Goal: Answer question/provide support: Share knowledge or assist other users

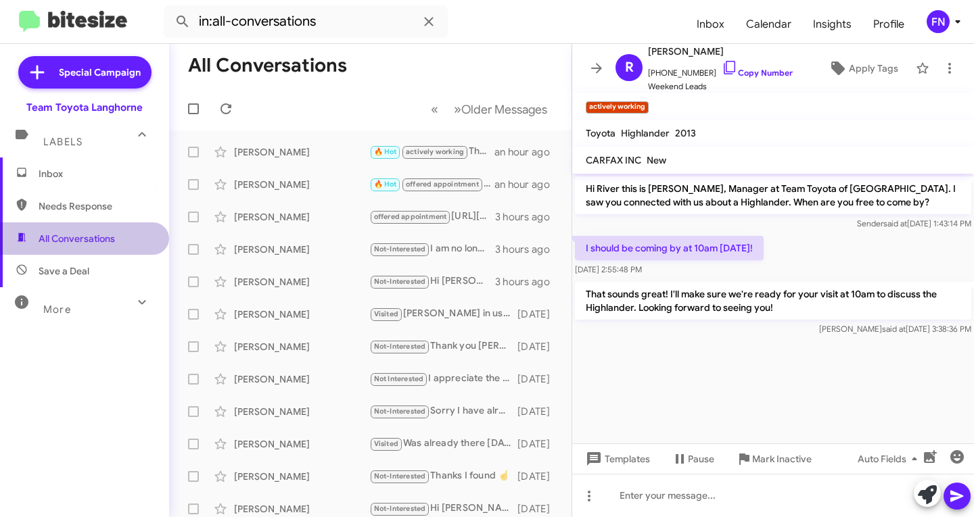
click at [137, 231] on span "All Conversations" at bounding box center [84, 238] width 169 height 32
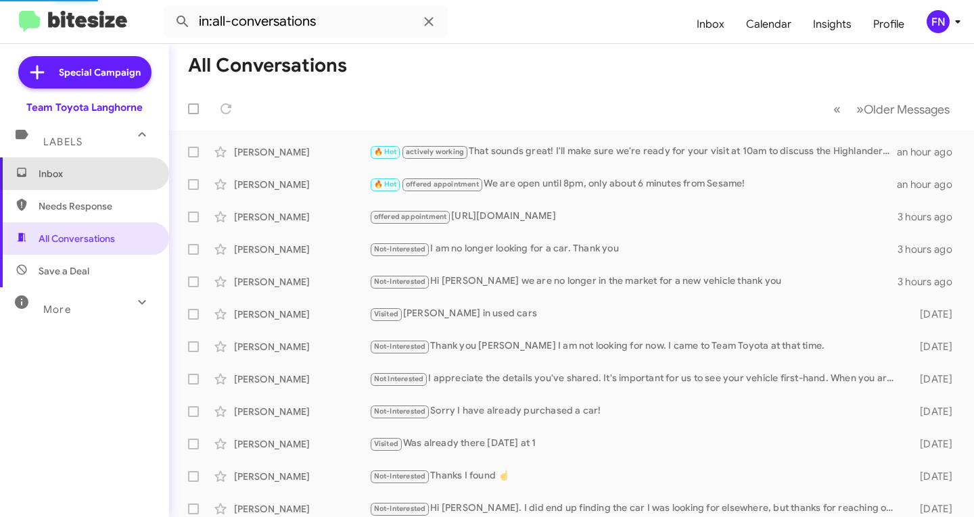
click at [133, 165] on span "Inbox" at bounding box center [84, 174] width 169 height 32
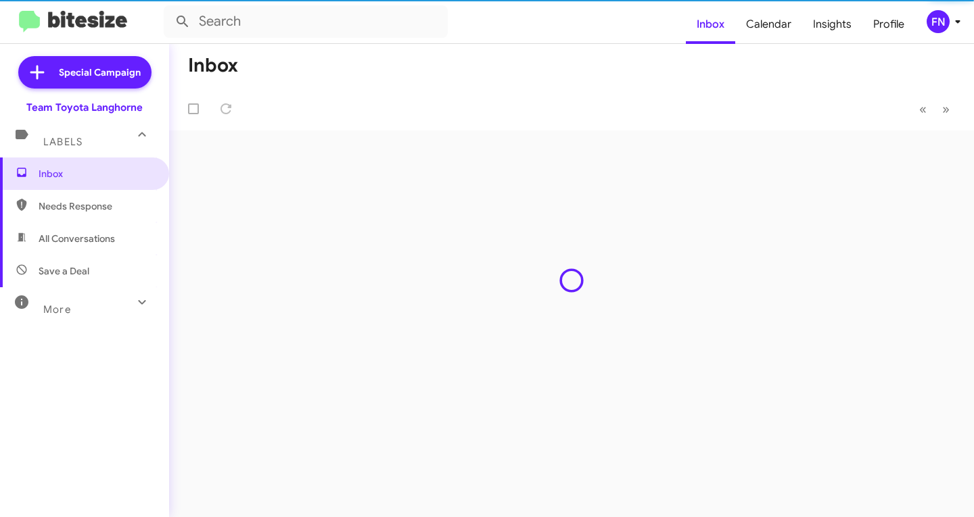
click at [141, 237] on span "All Conversations" at bounding box center [84, 238] width 169 height 32
type input "in:all-conversations"
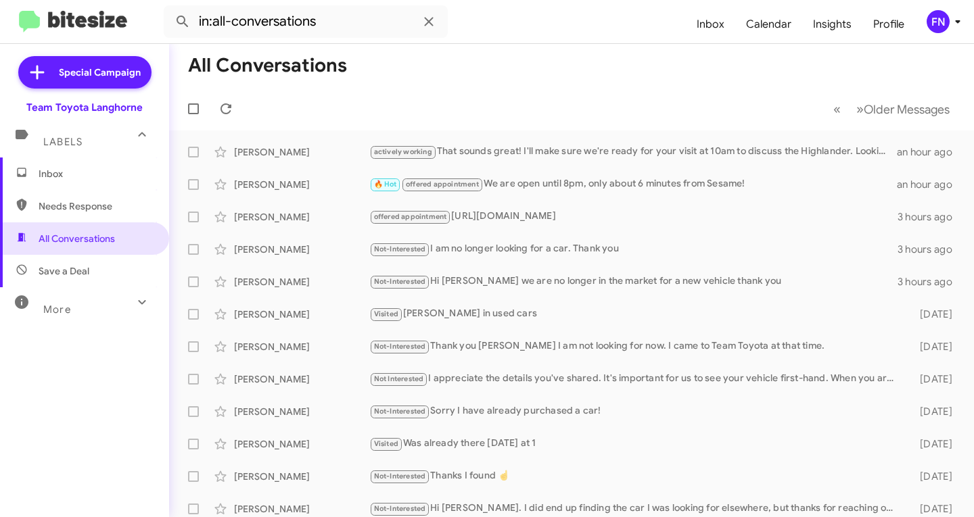
click at [936, 20] on div "FN" at bounding box center [937, 21] width 23 height 23
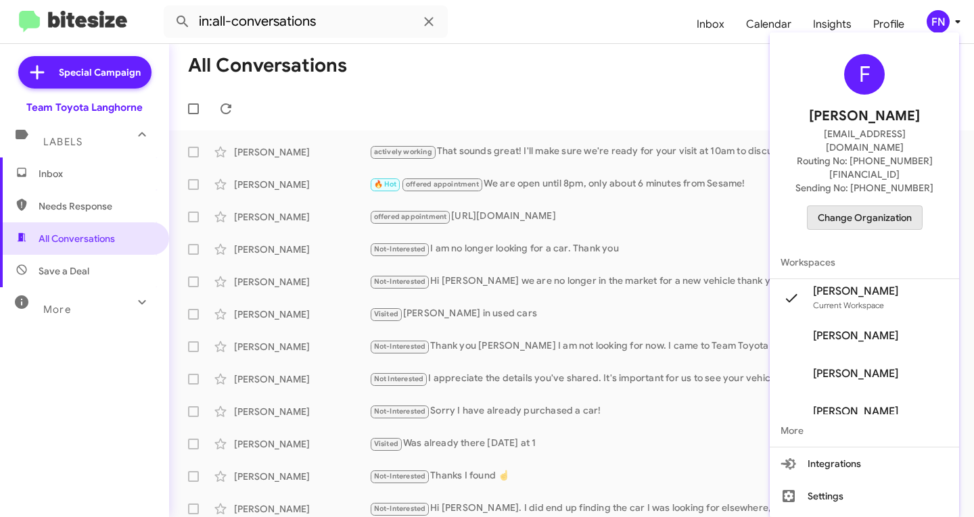
click at [848, 206] on span "Change Organization" at bounding box center [865, 217] width 94 height 23
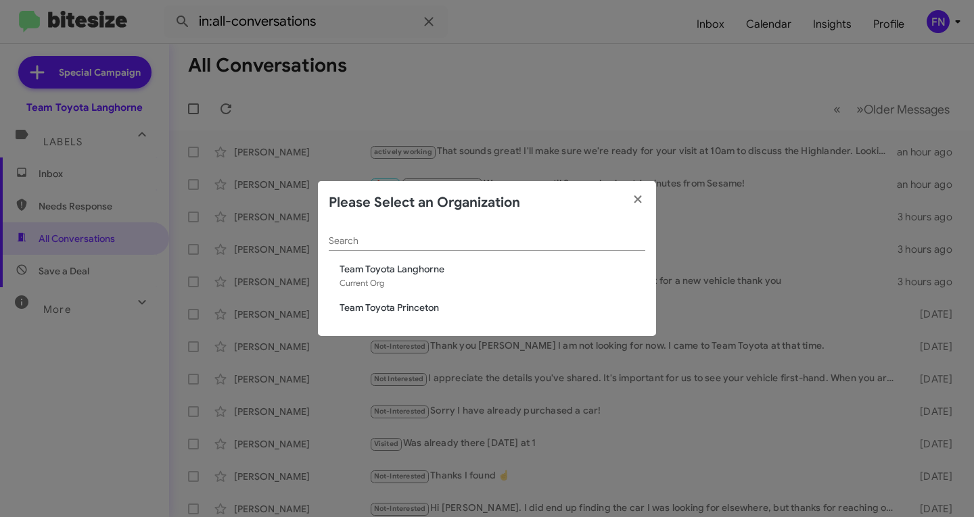
click at [390, 309] on span "Team Toyota Princeton" at bounding box center [492, 308] width 306 height 14
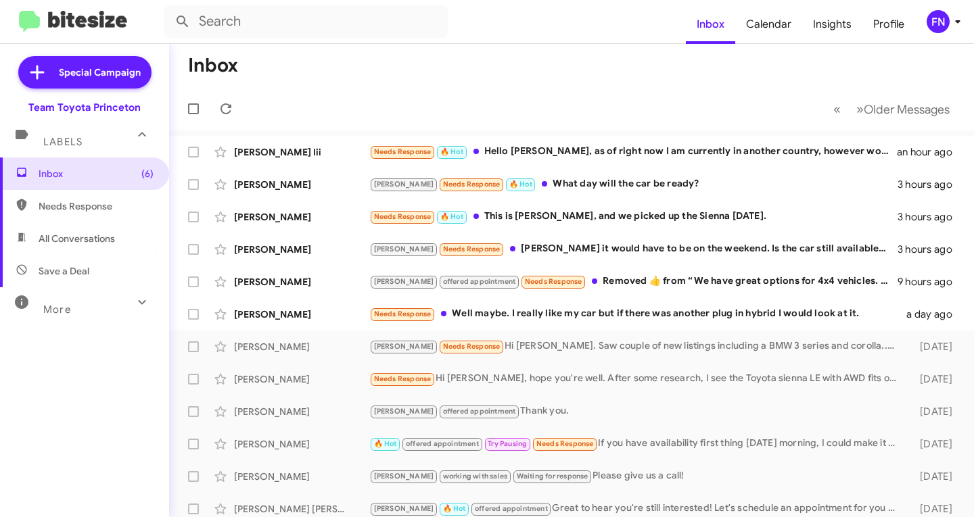
click at [938, 22] on div "FN" at bounding box center [937, 21] width 23 height 23
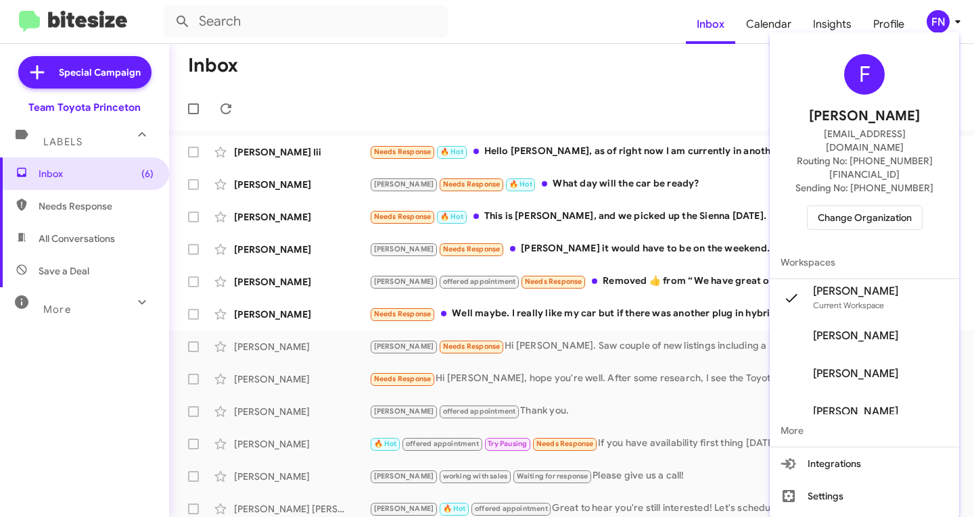
click at [823, 206] on span "Change Organization" at bounding box center [865, 217] width 94 height 23
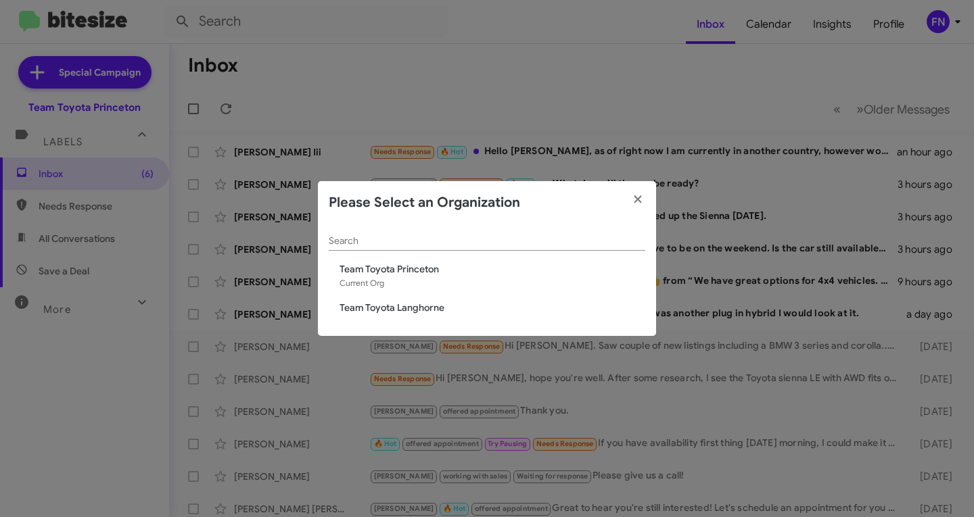
click at [373, 306] on span "Team Toyota Langhorne" at bounding box center [492, 308] width 306 height 14
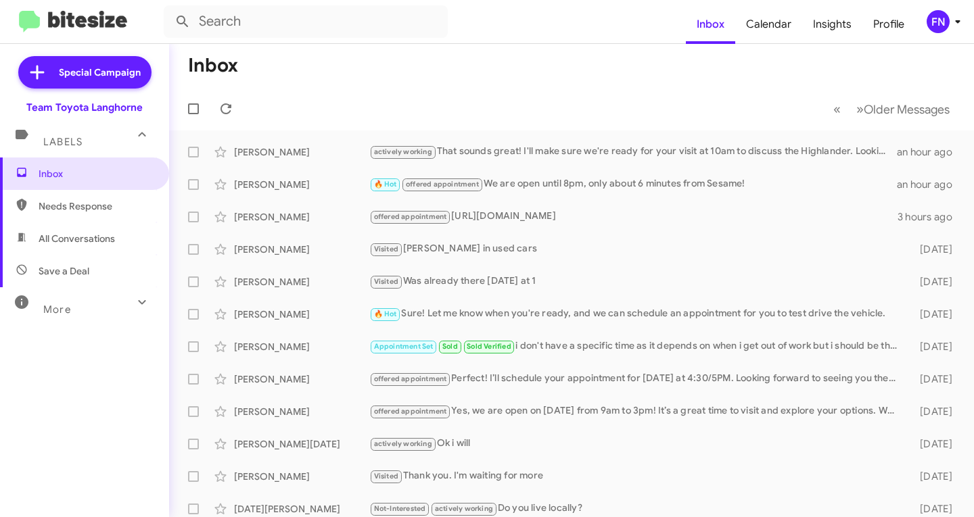
click at [124, 229] on span "All Conversations" at bounding box center [84, 238] width 169 height 32
type input "in:all-conversations"
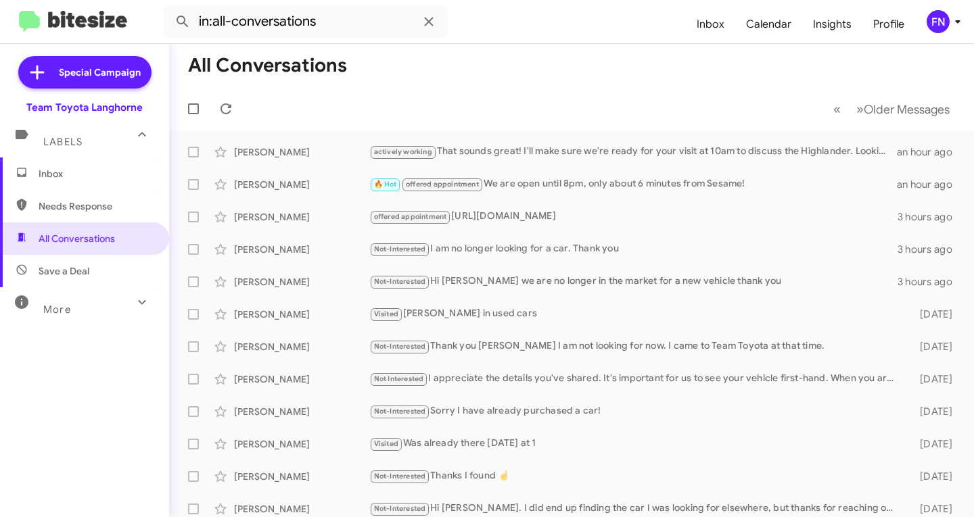
click at [945, 18] on div "FN" at bounding box center [937, 21] width 23 height 23
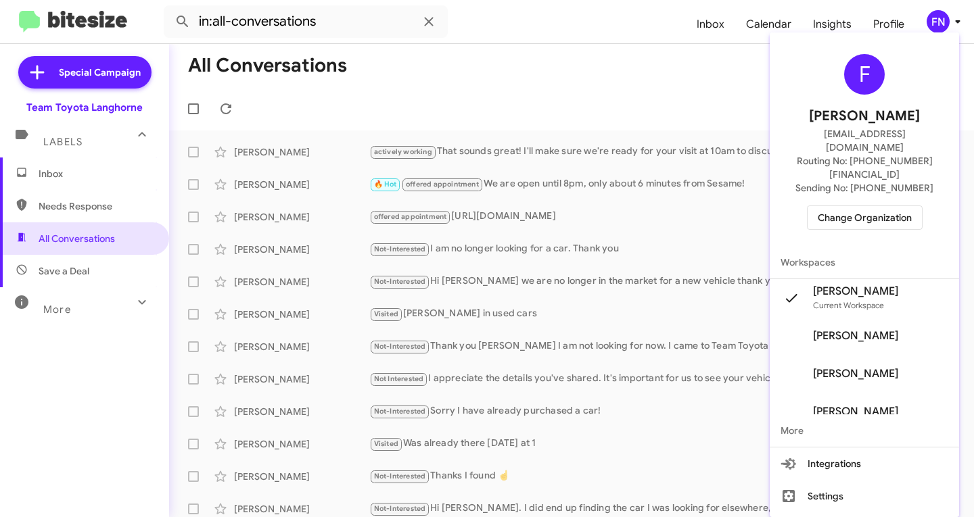
click at [874, 206] on span "Change Organization" at bounding box center [865, 217] width 94 height 23
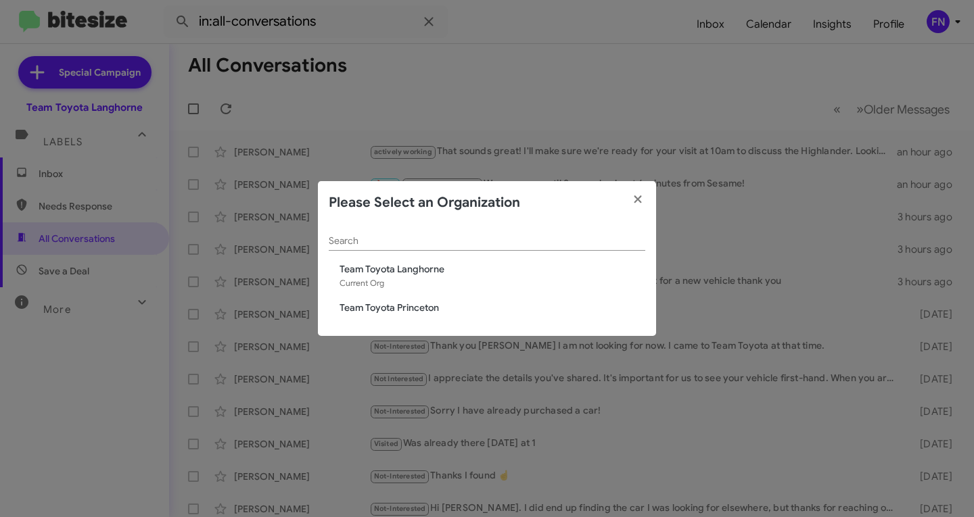
click at [478, 303] on span "Team Toyota Princeton" at bounding box center [492, 308] width 306 height 14
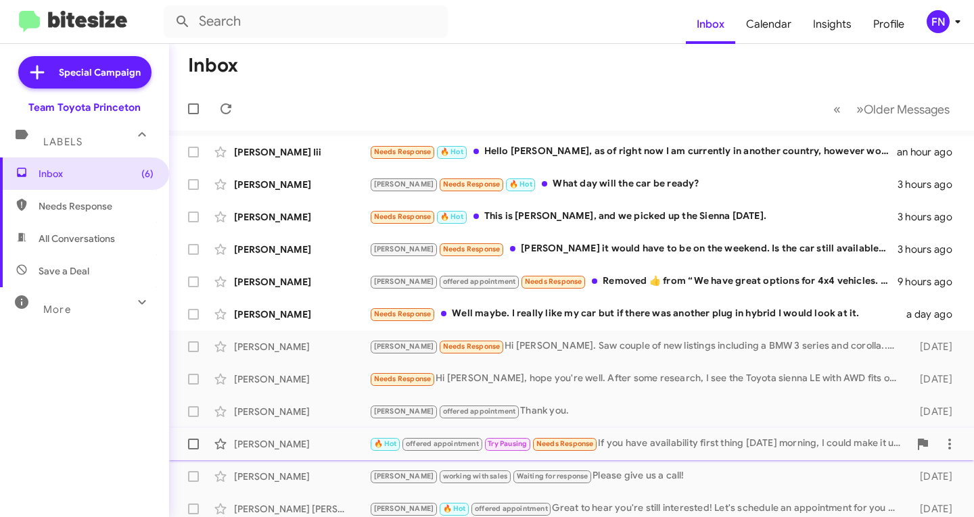
click at [277, 439] on div "[PERSON_NAME]" at bounding box center [301, 445] width 135 height 14
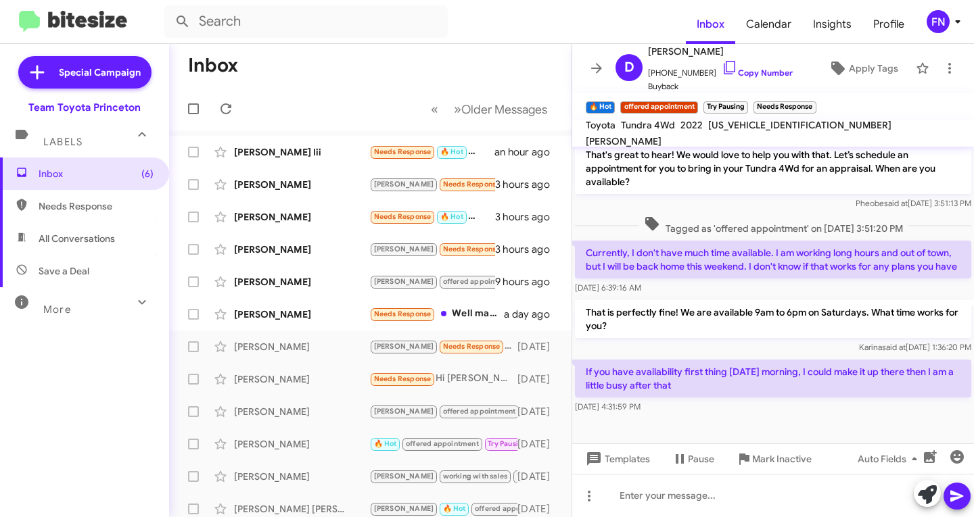
scroll to position [253, 0]
click at [751, 102] on span "×" at bounding box center [745, 101] width 11 height 16
click at [769, 99] on span "×" at bounding box center [763, 101] width 11 height 16
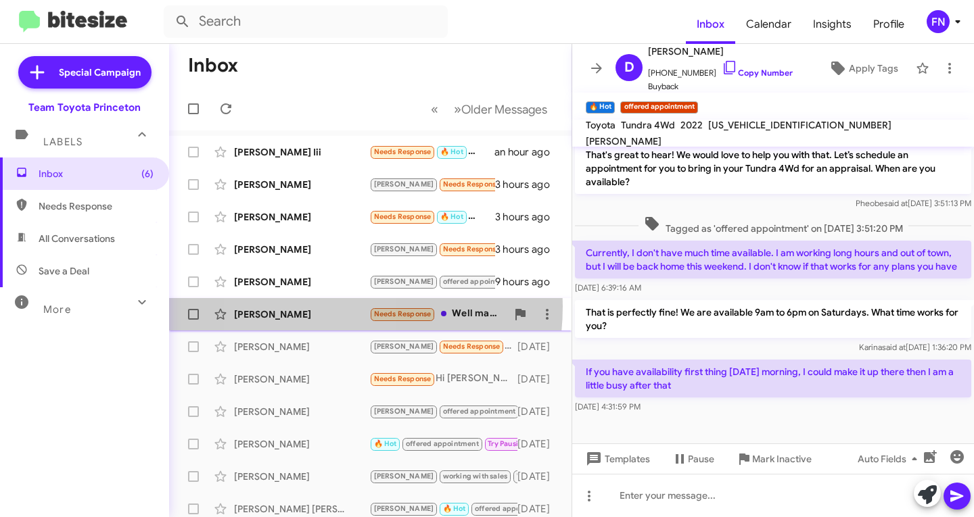
click at [307, 306] on div "Diane Klein Needs Response Well maybe. I really like my car but if there was an…" at bounding box center [370, 314] width 381 height 27
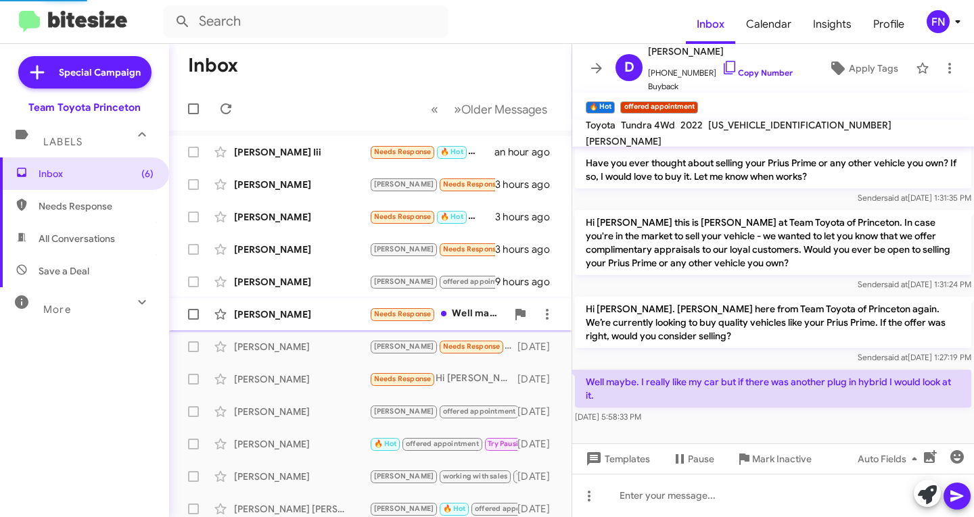
scroll to position [139, 0]
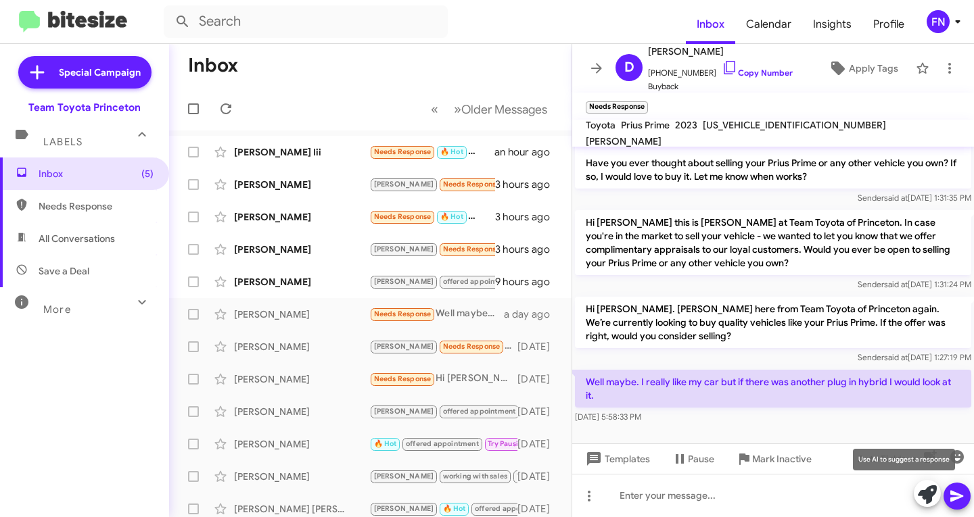
click at [921, 506] on span at bounding box center [927, 495] width 19 height 30
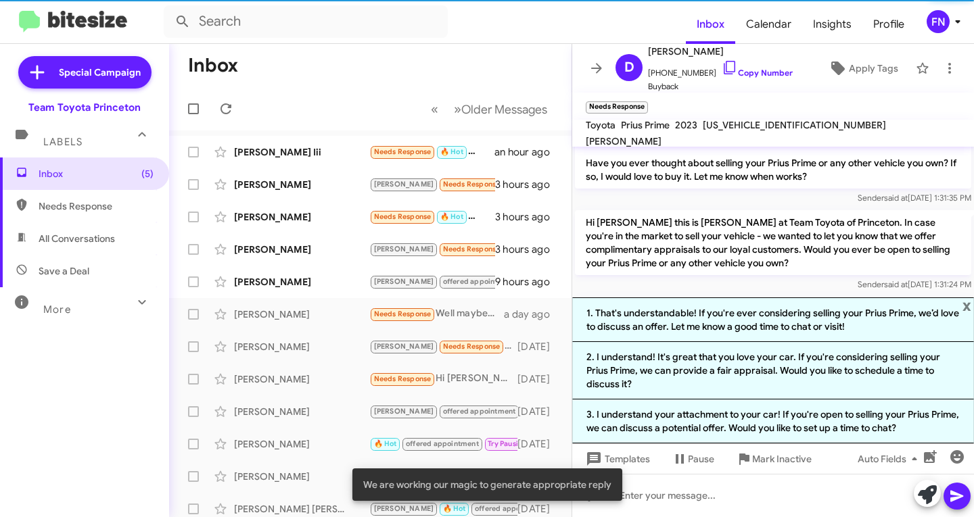
scroll to position [253, 0]
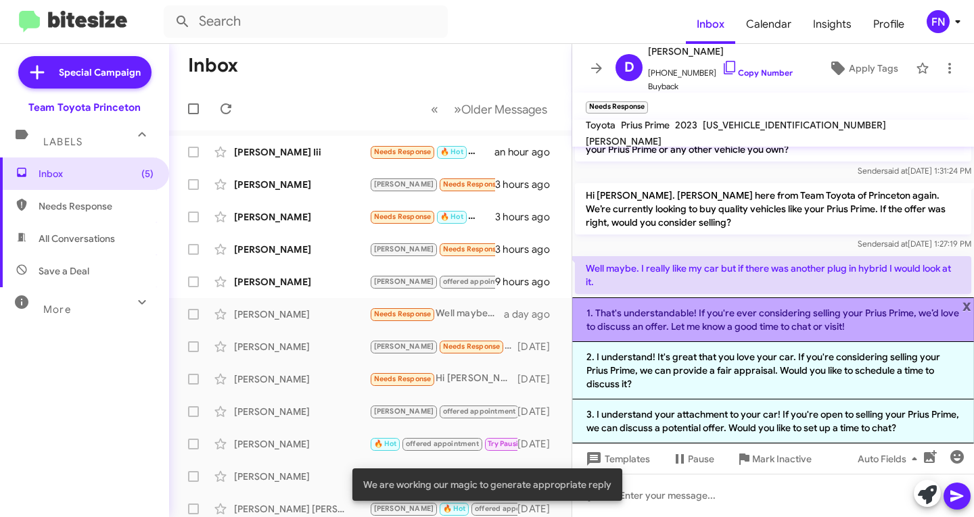
drag, startPoint x: 856, startPoint y: 323, endPoint x: 868, endPoint y: 364, distance: 43.0
click at [855, 323] on li "1. That's understandable! If you're ever considering selling your Prius Prime, …" at bounding box center [773, 320] width 402 height 45
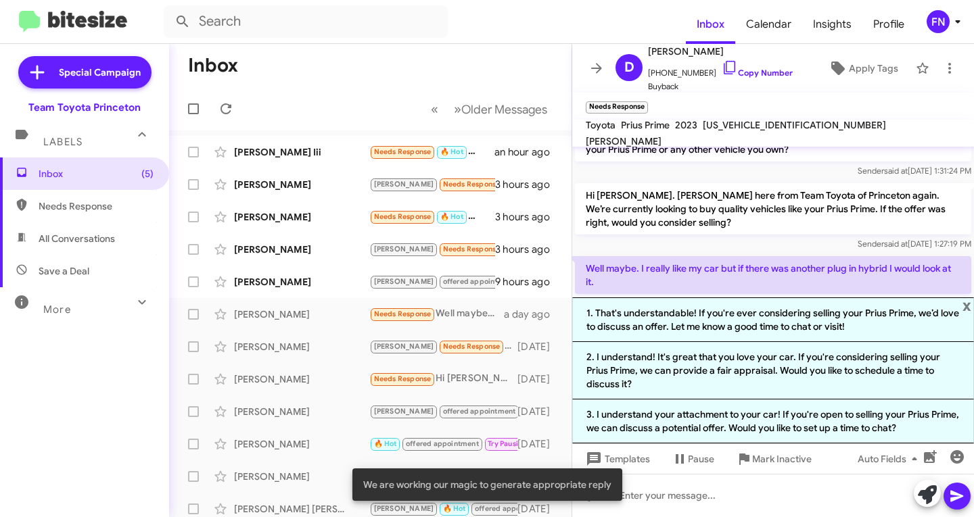
scroll to position [166, 0]
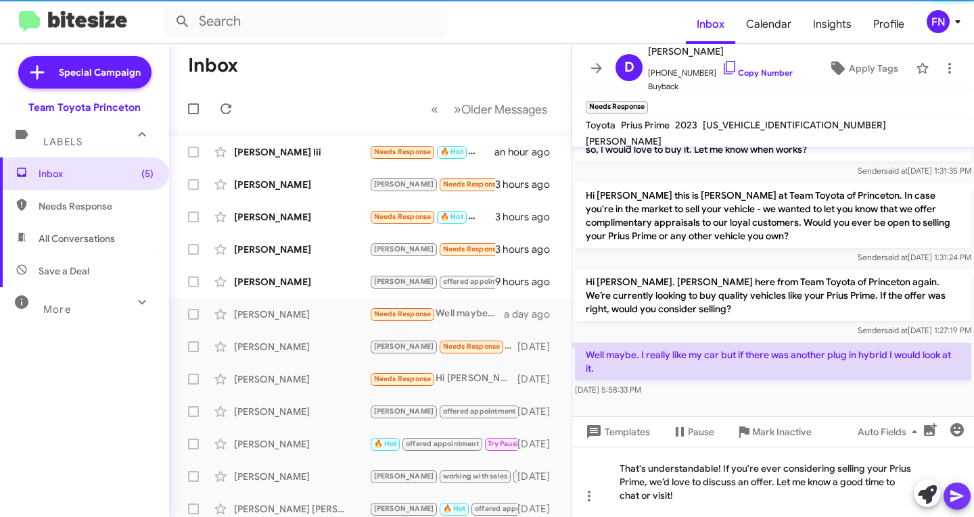
click at [955, 496] on icon at bounding box center [957, 496] width 16 height 16
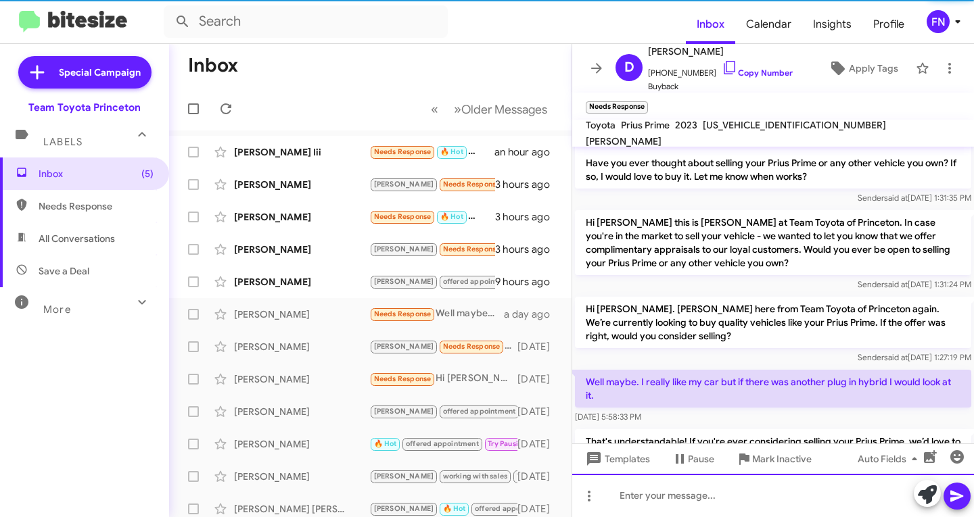
scroll to position [0, 0]
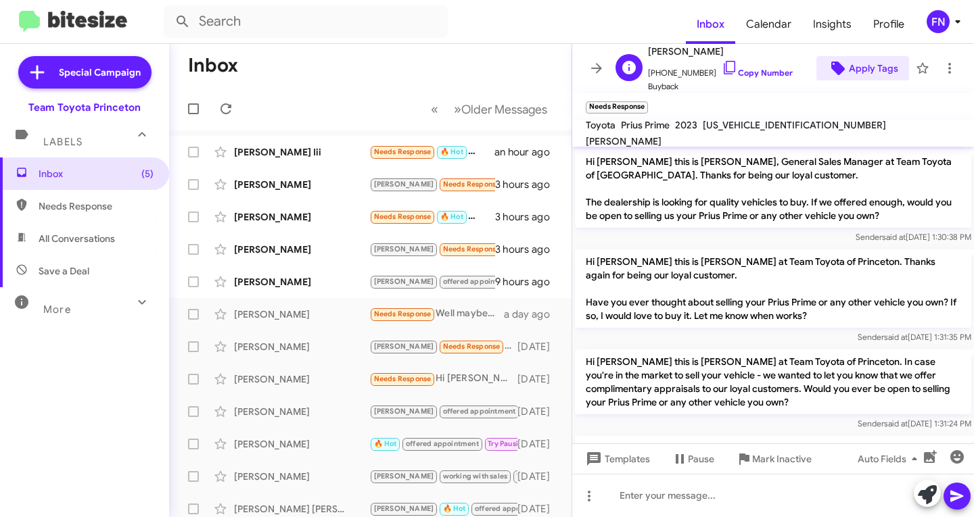
click at [888, 70] on button "Apply Tags" at bounding box center [862, 68] width 93 height 24
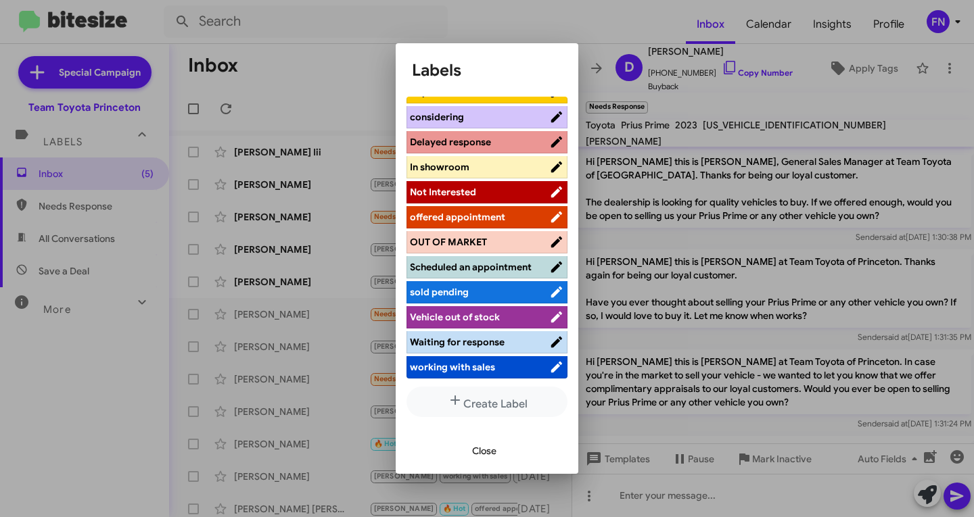
scroll to position [177, 0]
click at [478, 211] on span "offered appointment" at bounding box center [457, 217] width 95 height 12
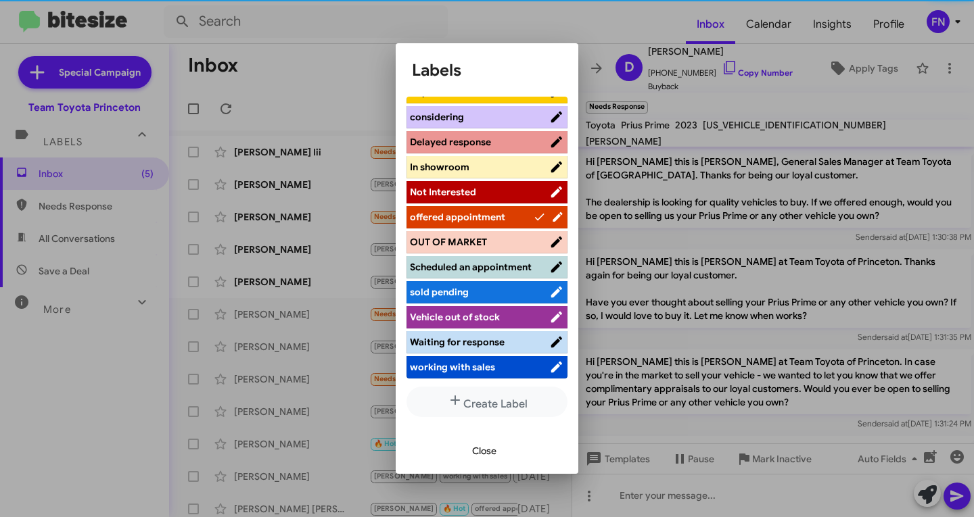
drag, startPoint x: 492, startPoint y: 442, endPoint x: 511, endPoint y: 427, distance: 25.0
click at [492, 444] on span "Close" at bounding box center [484, 451] width 24 height 24
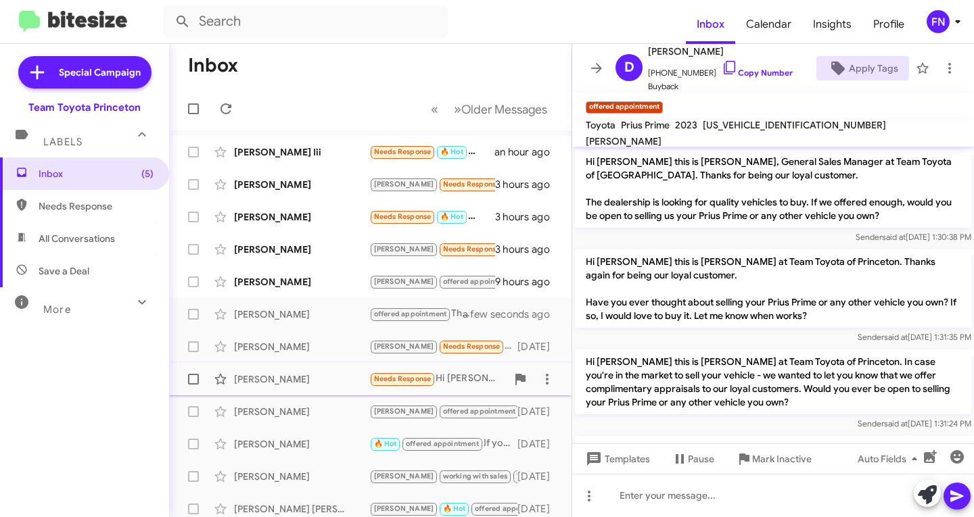
click at [333, 369] on div "John Jimah Needs Response Hi Andrew, hope you're well. After some research, I s…" at bounding box center [370, 379] width 381 height 27
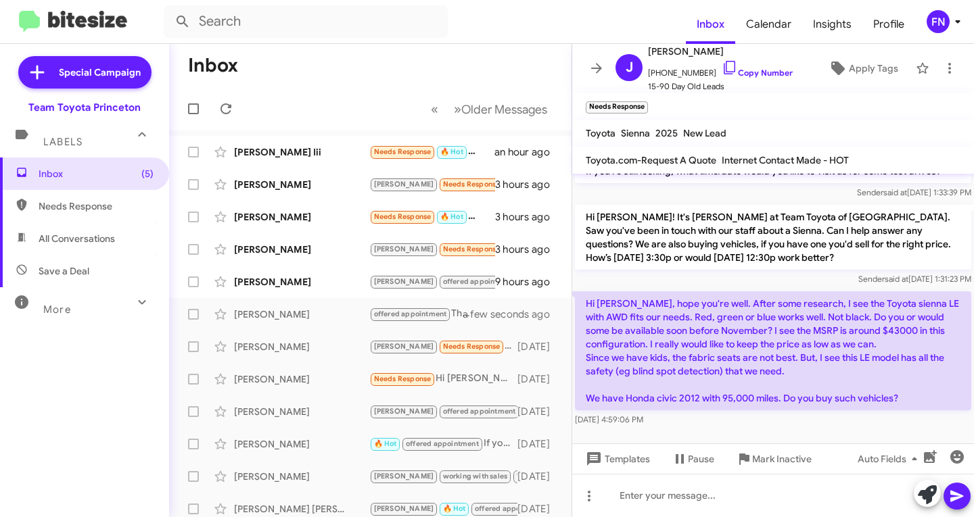
scroll to position [868, 0]
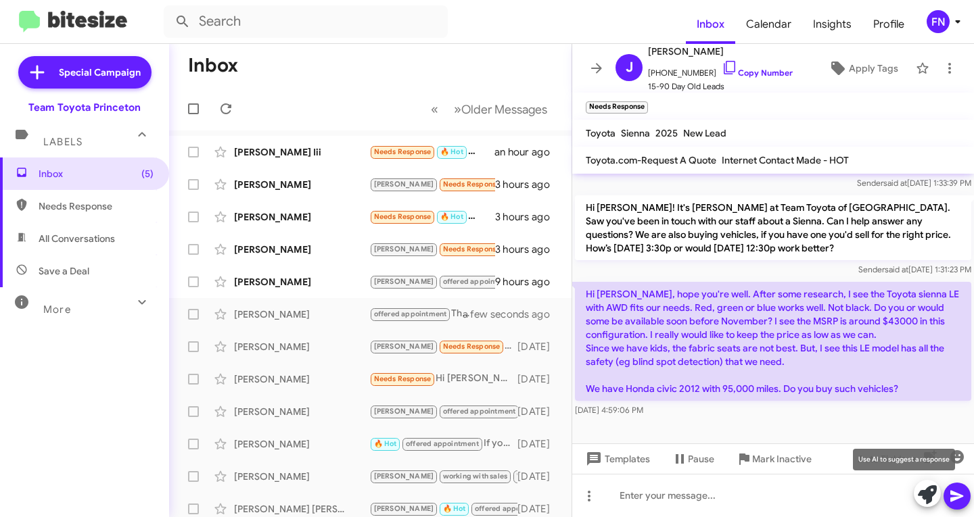
click at [931, 500] on icon at bounding box center [927, 495] width 19 height 19
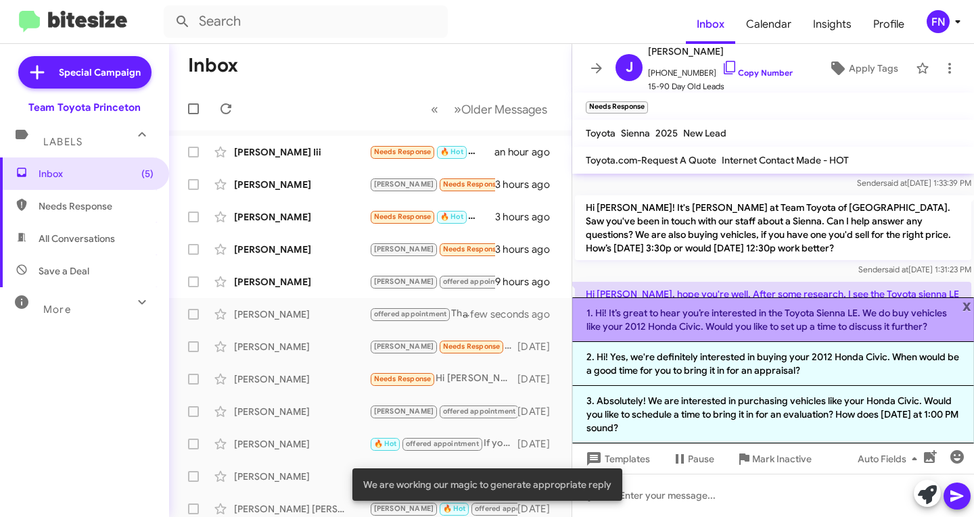
click at [808, 316] on li "1. Hi! It’s great to hear you’re interested in the Toyota Sienna LE. We do buy …" at bounding box center [773, 320] width 402 height 45
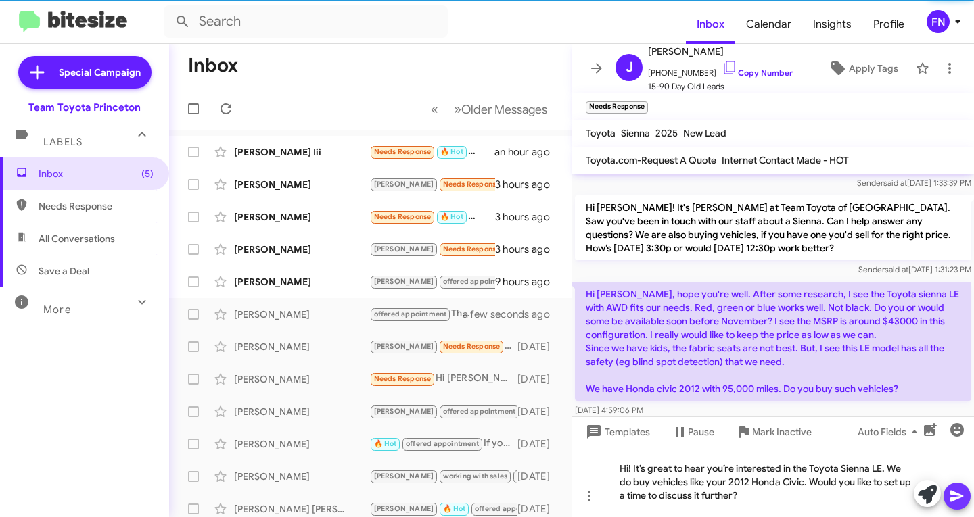
click at [962, 491] on icon at bounding box center [957, 496] width 16 height 16
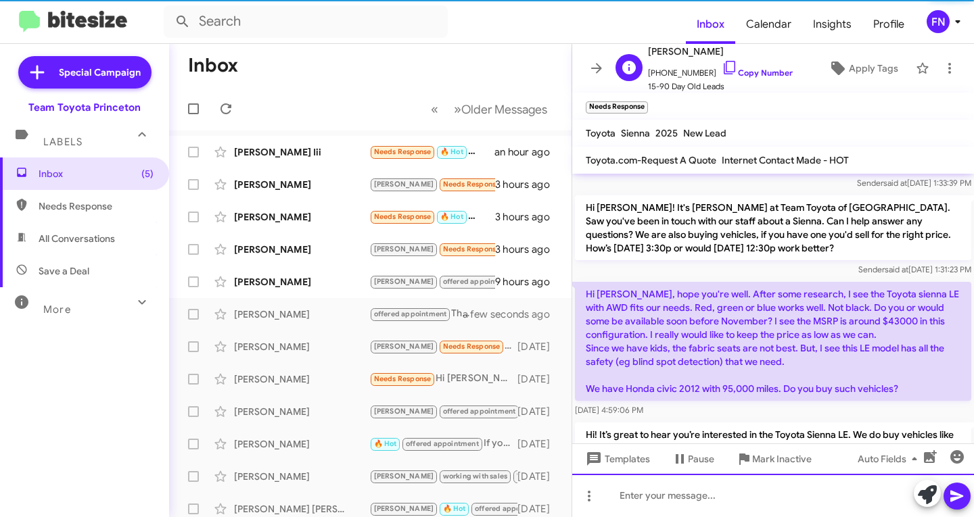
scroll to position [0, 0]
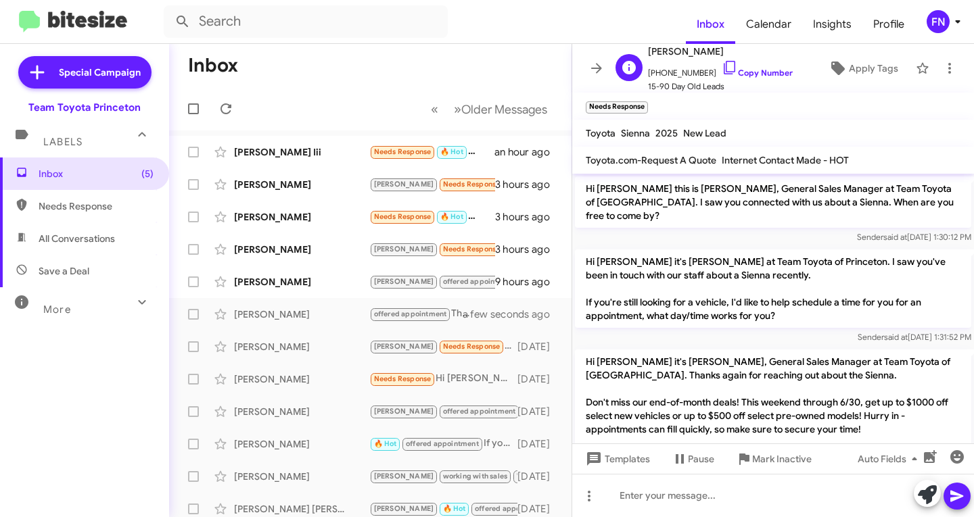
click at [849, 53] on div "J John Jimah +13146500831 Copy Number 15-90 Day Old Leads Apply Tags" at bounding box center [759, 68] width 299 height 50
click at [852, 62] on span "Apply Tags" at bounding box center [873, 68] width 49 height 24
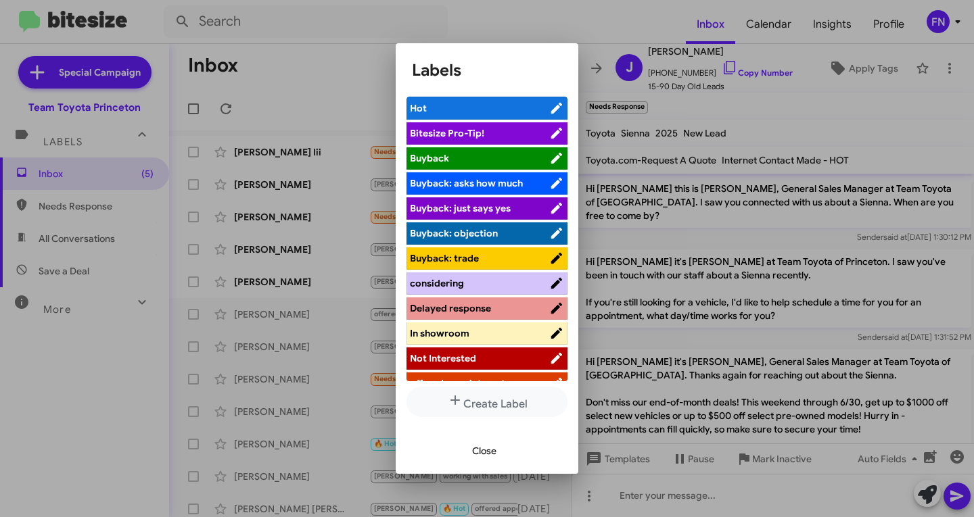
scroll to position [177, 0]
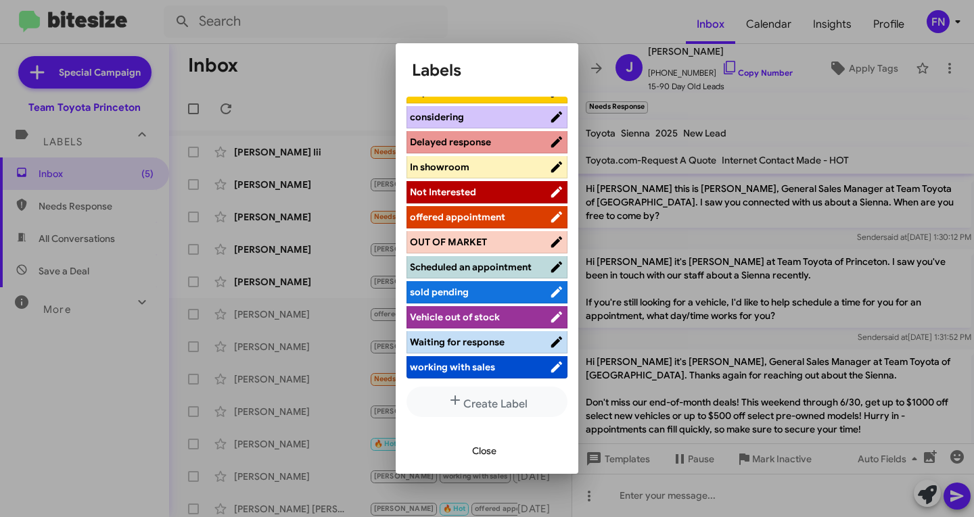
click at [470, 211] on span "offered appointment" at bounding box center [457, 217] width 95 height 12
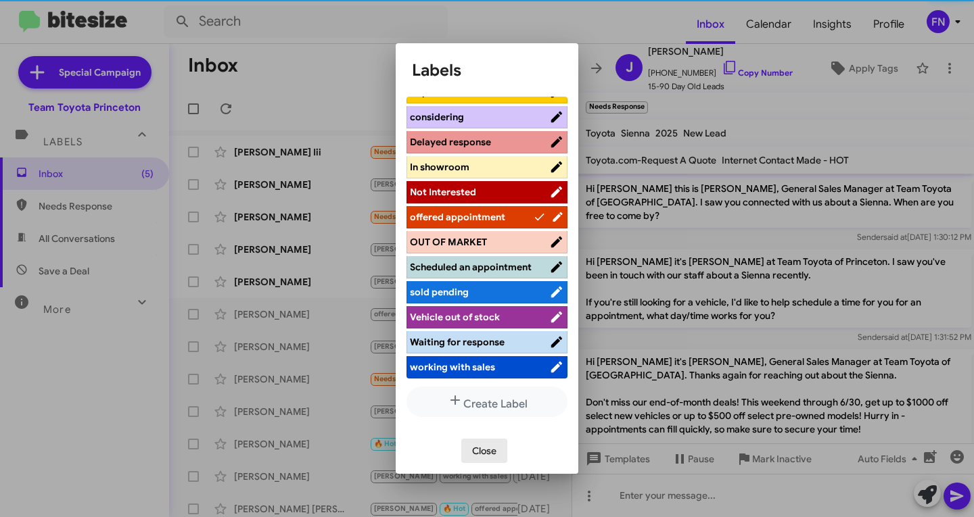
click at [494, 456] on span "Close" at bounding box center [484, 451] width 24 height 24
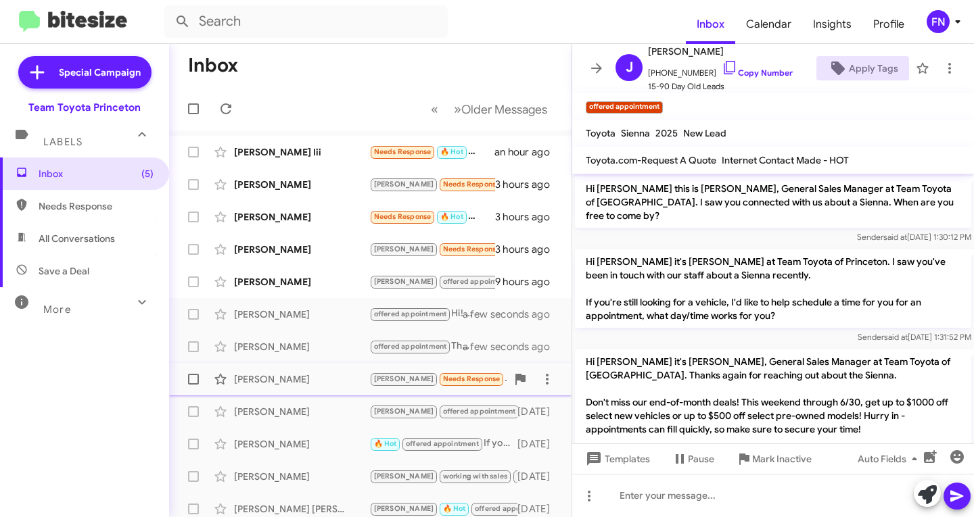
click at [317, 369] on div "Alok Sarmah Lee Needs Response Hi Andrew. Saw couple of new listings including …" at bounding box center [370, 379] width 381 height 27
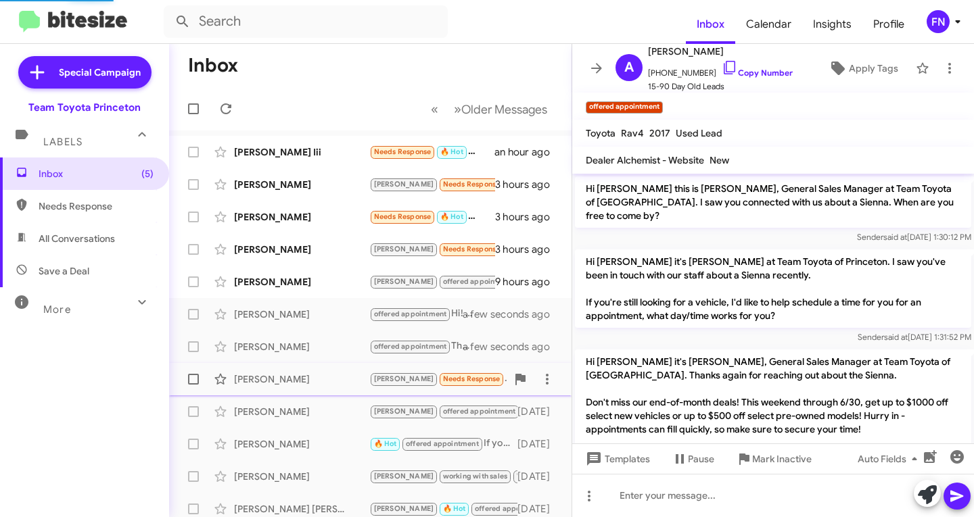
scroll to position [87, 0]
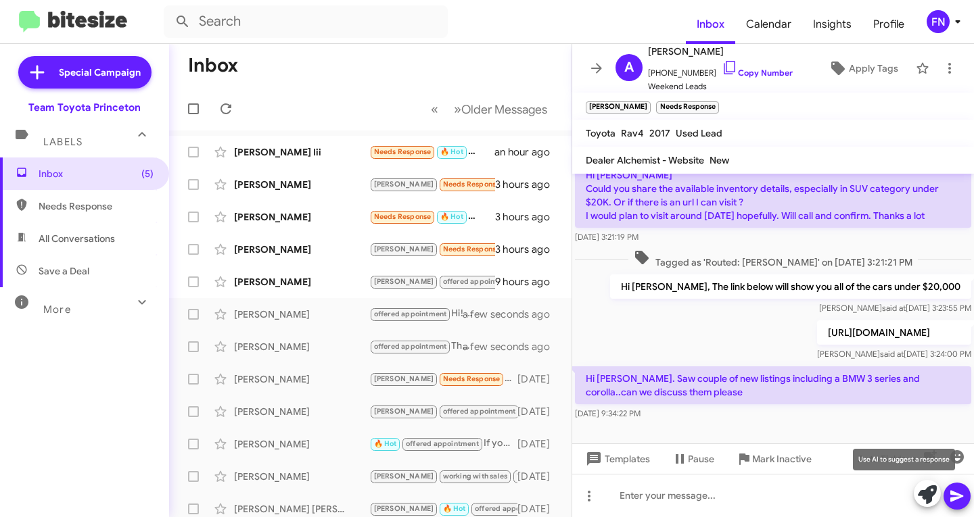
click at [930, 490] on icon at bounding box center [927, 495] width 19 height 19
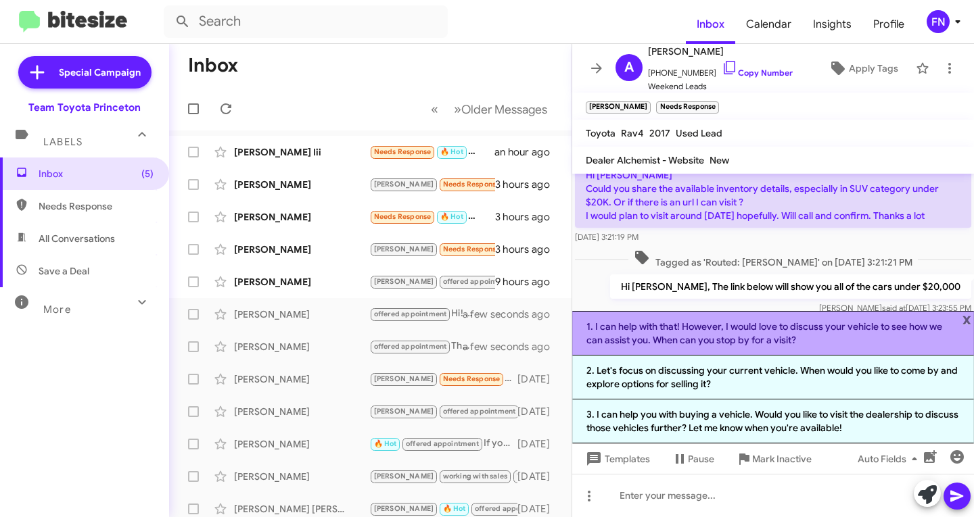
click at [824, 342] on li "1. I can help with that! However, I would love to discuss your vehicle to see h…" at bounding box center [773, 333] width 402 height 45
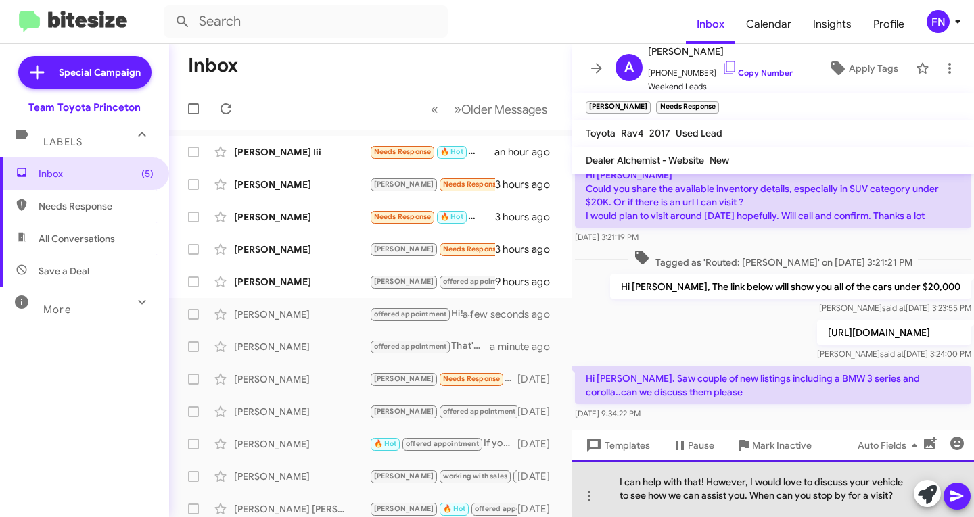
drag, startPoint x: 750, startPoint y: 482, endPoint x: 708, endPoint y: 483, distance: 41.9
click at [708, 483] on div "I can help with that! However, I would love to discuss your vehicle to see how …" at bounding box center [773, 489] width 402 height 57
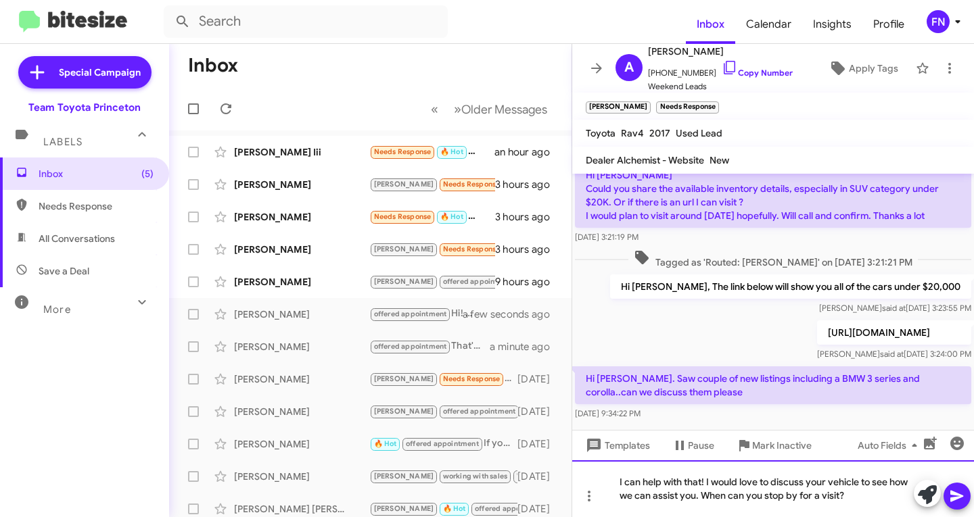
click at [743, 488] on div "I can help with that! I would love to discuss your vehicle to see how we can as…" at bounding box center [773, 489] width 402 height 57
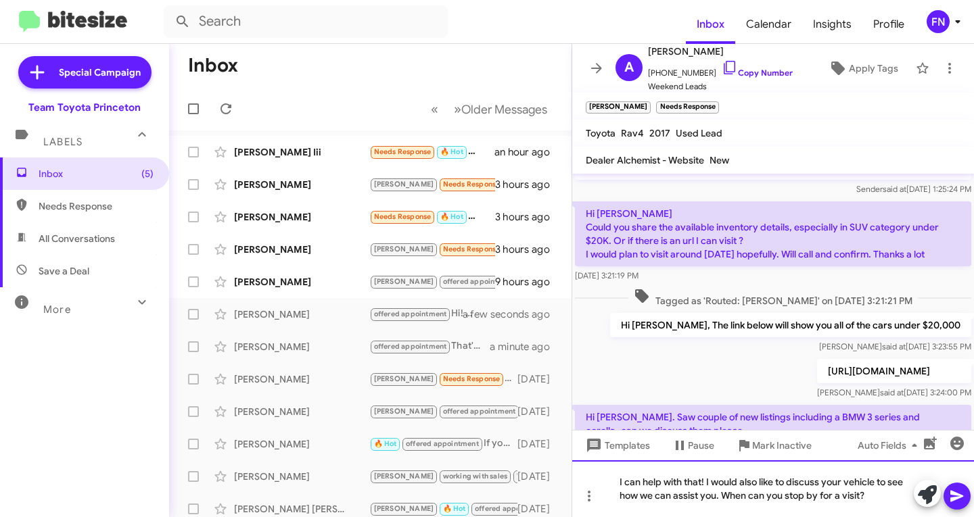
scroll to position [100, 0]
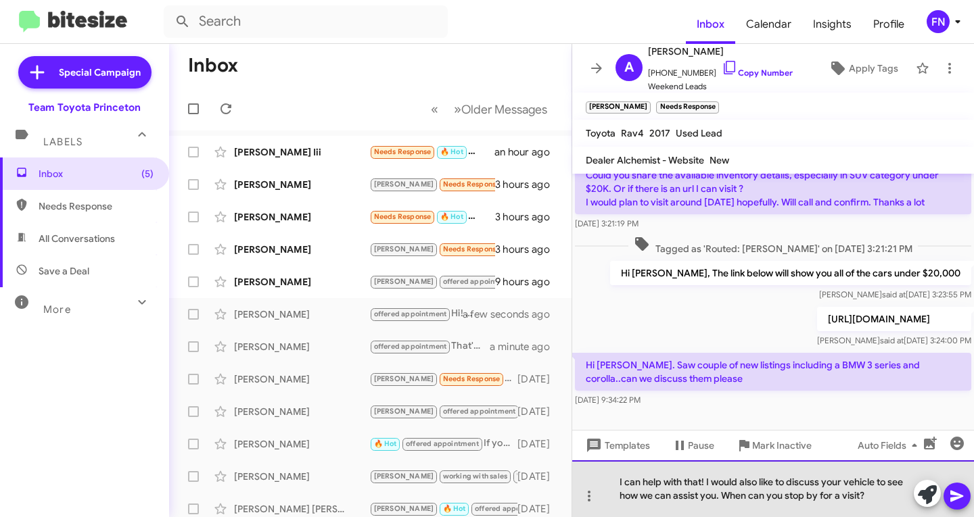
drag, startPoint x: 876, startPoint y: 498, endPoint x: 709, endPoint y: 481, distance: 168.0
click at [709, 481] on div "I can help with that! I would also like to discuss your vehicle to see how we c…" at bounding box center [773, 489] width 402 height 57
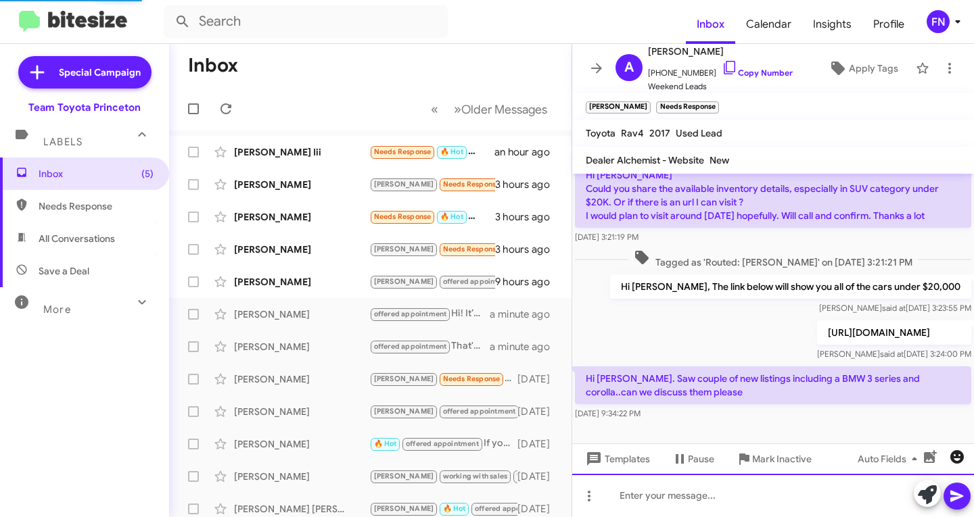
scroll to position [0, 0]
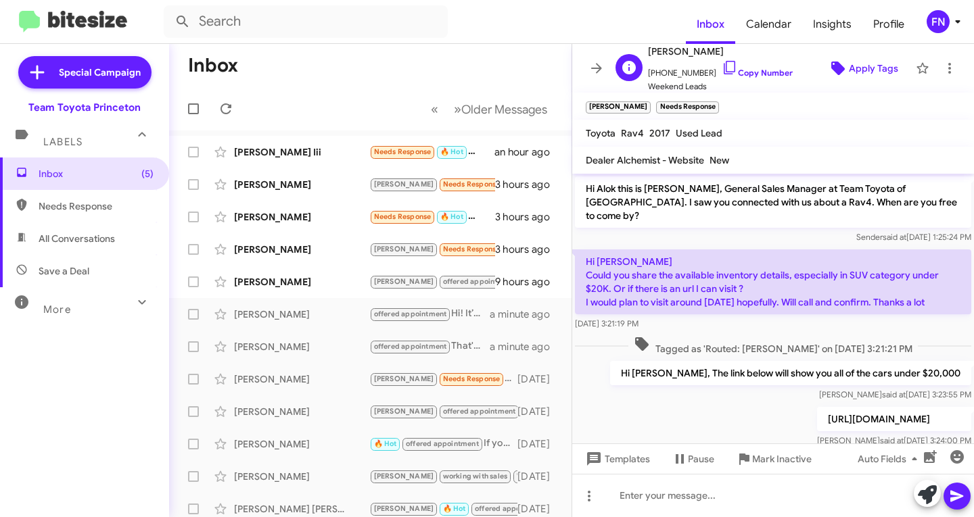
click at [839, 64] on span "Apply Tags" at bounding box center [862, 68] width 71 height 24
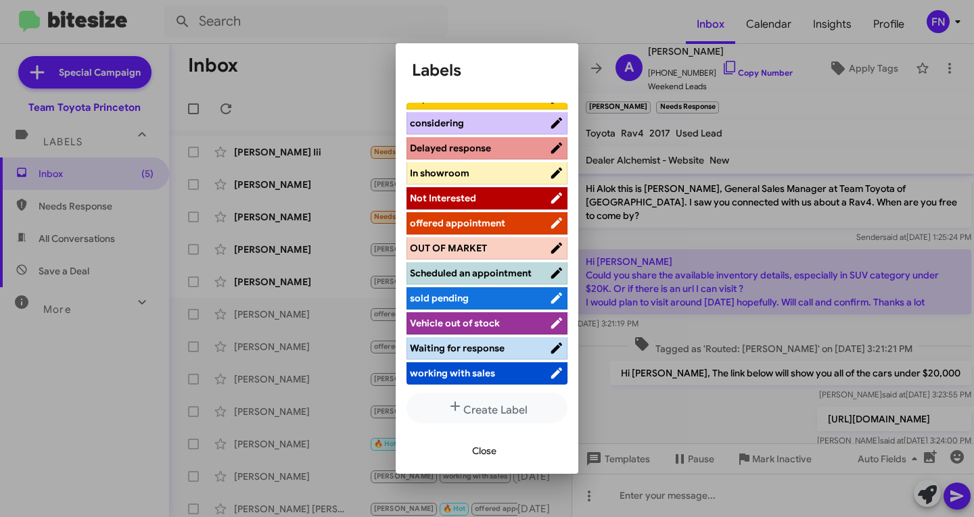
click at [476, 217] on span "offered appointment" at bounding box center [457, 223] width 95 height 12
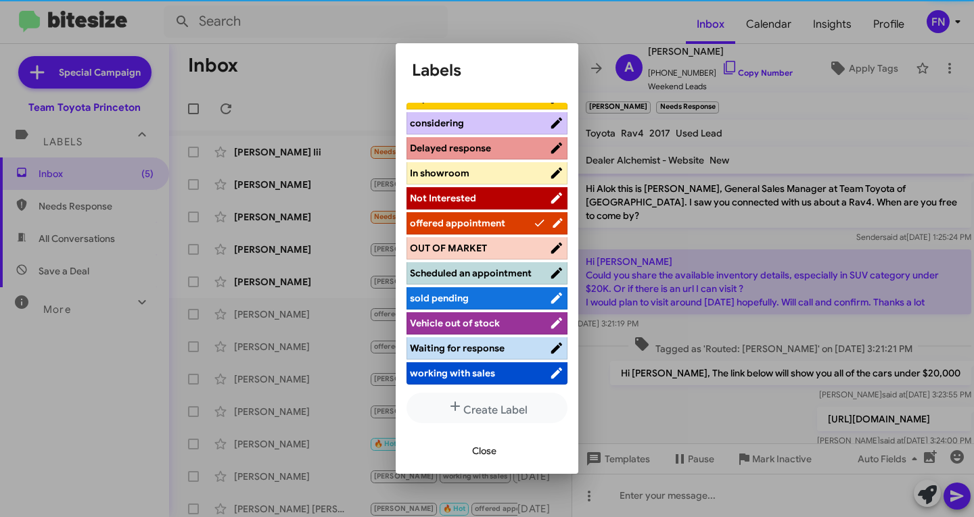
click at [494, 459] on span "Close" at bounding box center [484, 451] width 24 height 24
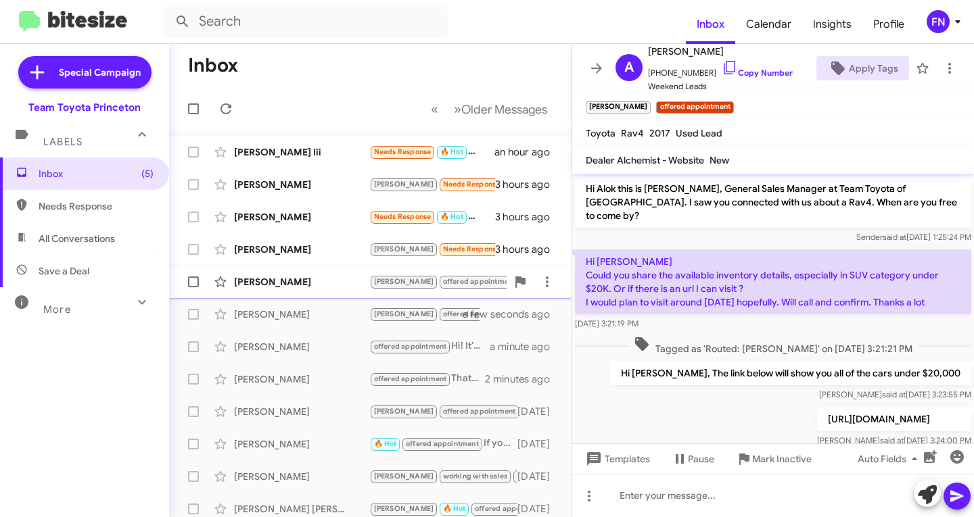
click at [319, 287] on div "David Howard" at bounding box center [301, 282] width 135 height 14
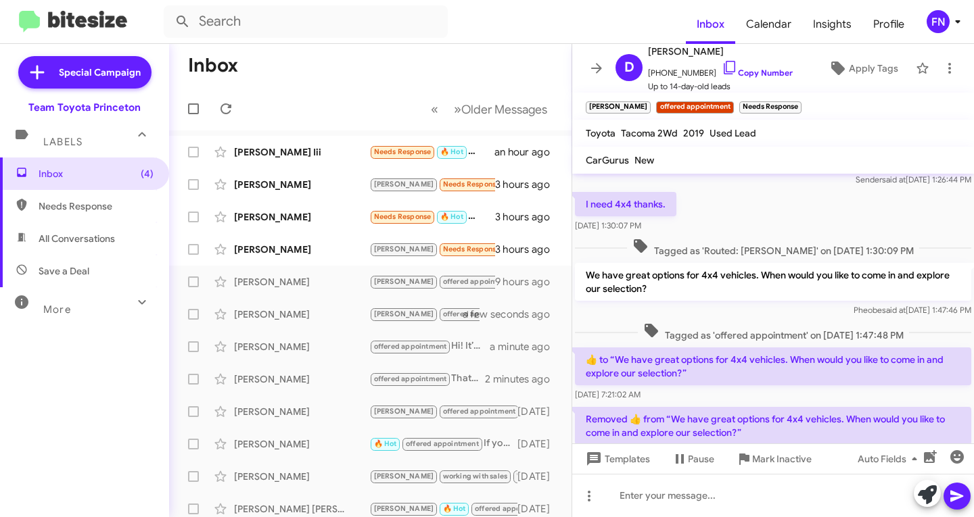
scroll to position [34, 0]
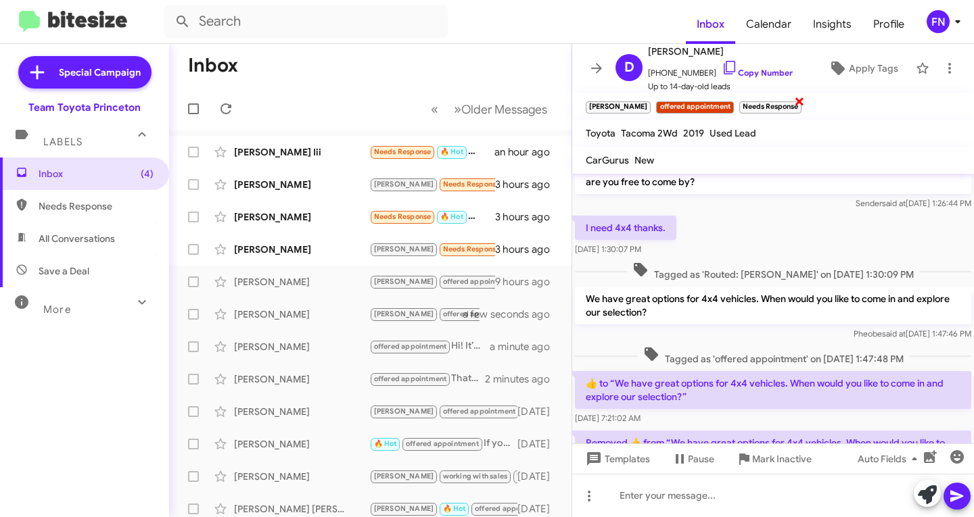
click at [794, 105] on span "×" at bounding box center [799, 101] width 11 height 16
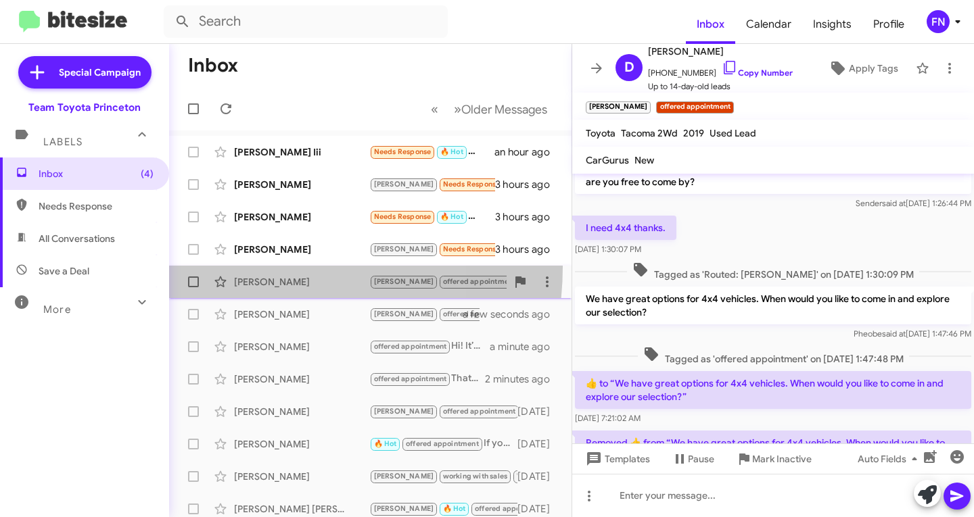
click at [256, 267] on span "David Howard Lee offered appointment Needs Response Removed ‌👍‌ from “ We have …" at bounding box center [370, 282] width 402 height 32
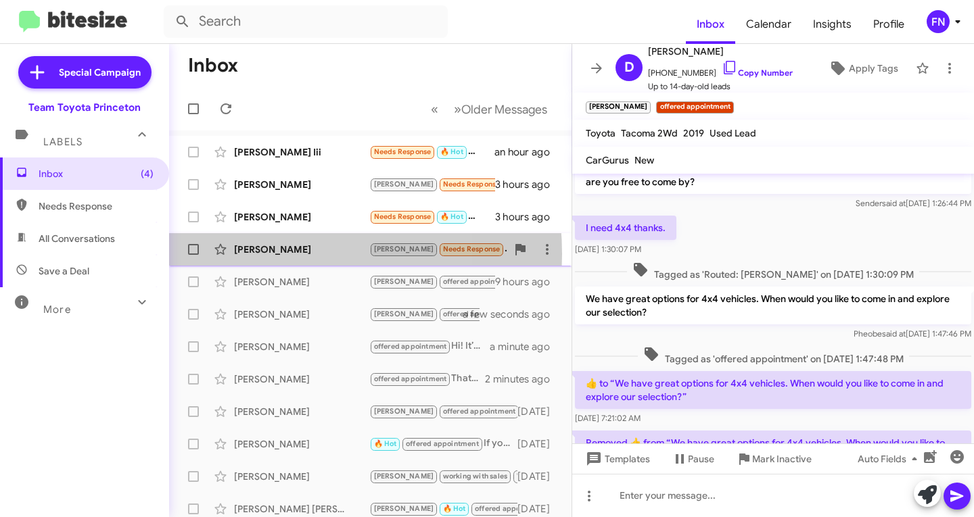
click at [259, 254] on div "Paul Blake" at bounding box center [301, 250] width 135 height 14
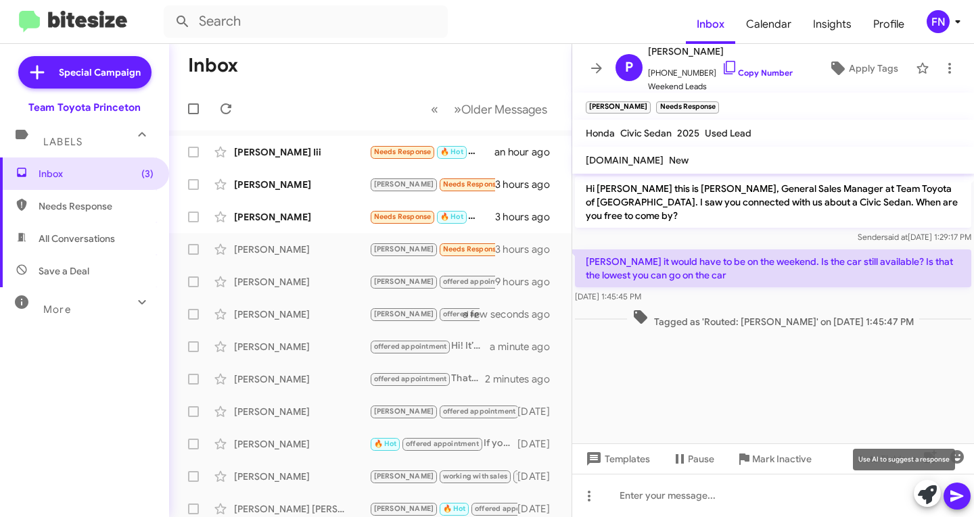
click at [937, 496] on button at bounding box center [927, 493] width 27 height 27
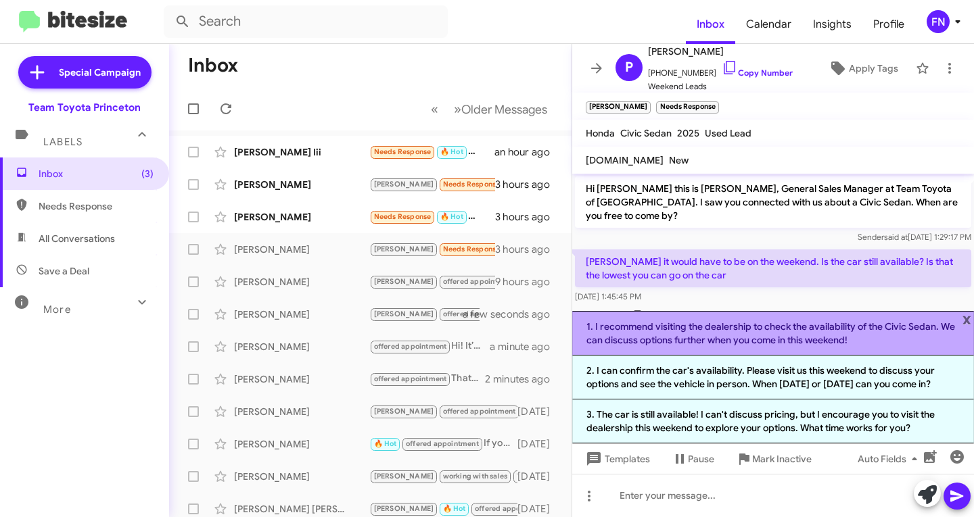
click at [707, 343] on li "1. I recommend visiting the dealership to check the availability of the Civic S…" at bounding box center [773, 333] width 402 height 45
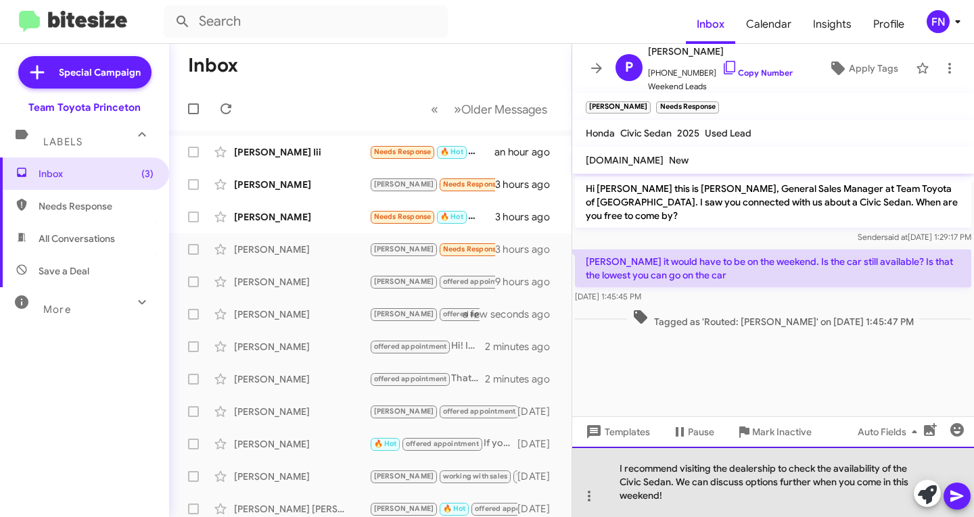
click at [671, 479] on div "I recommend visiting the dealership to check the availability of the Civic Seda…" at bounding box center [773, 482] width 402 height 70
drag, startPoint x: 745, startPoint y: 499, endPoint x: 653, endPoint y: 509, distance: 92.5
click at [653, 509] on div "I recommend visiting the dealership to check the availability of the Civic Seda…" at bounding box center [773, 482] width 402 height 70
click at [970, 488] on div "I recommend visiting the dealership to check the availability of the Civic Seda…" at bounding box center [773, 482] width 402 height 70
drag, startPoint x: 850, startPoint y: 494, endPoint x: 734, endPoint y: 484, distance: 116.8
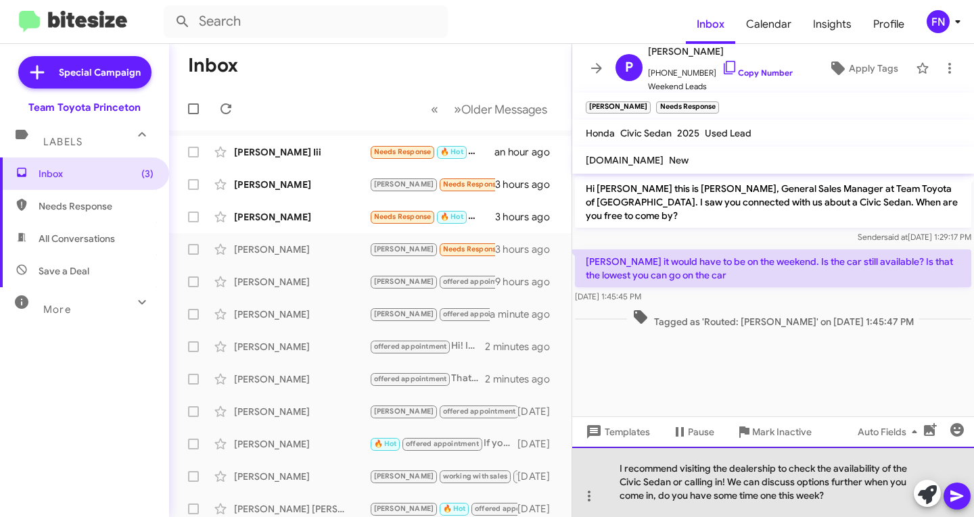
click at [734, 484] on div "I recommend visiting the dealership to check the availability of the Civic Seda…" at bounding box center [773, 482] width 402 height 70
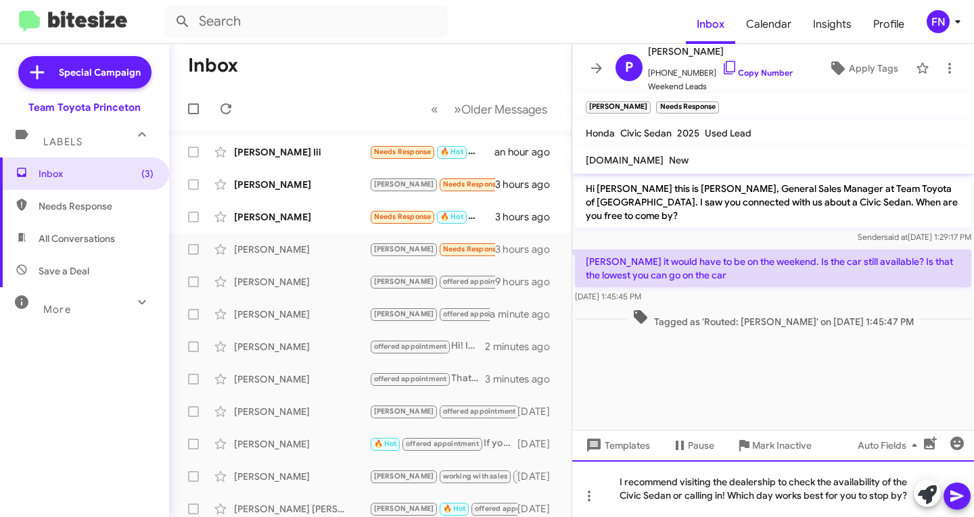
click at [659, 502] on div "I recommend visiting the dealership to check the availability of the Civic Seda…" at bounding box center [773, 489] width 402 height 57
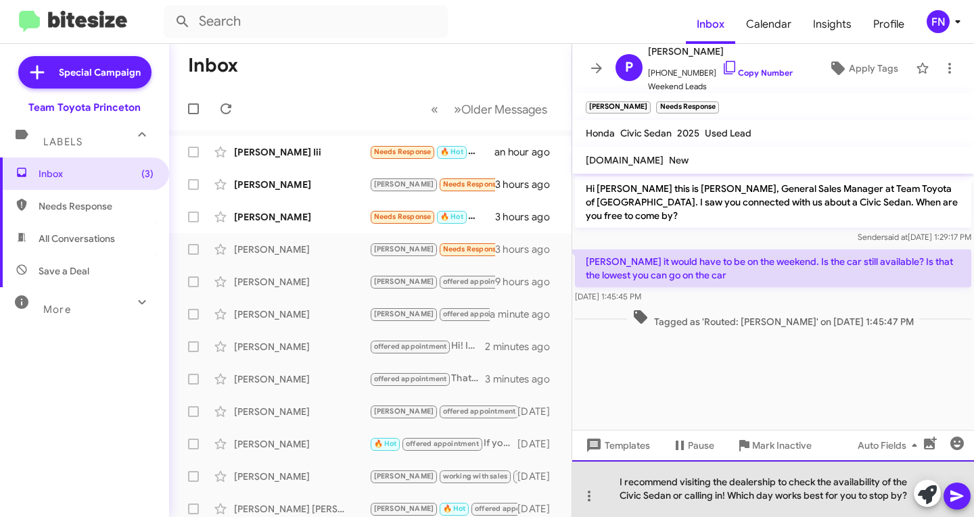
click at [659, 502] on div "I recommend visiting the dealership to check the availability of the Civic Seda…" at bounding box center [773, 489] width 402 height 57
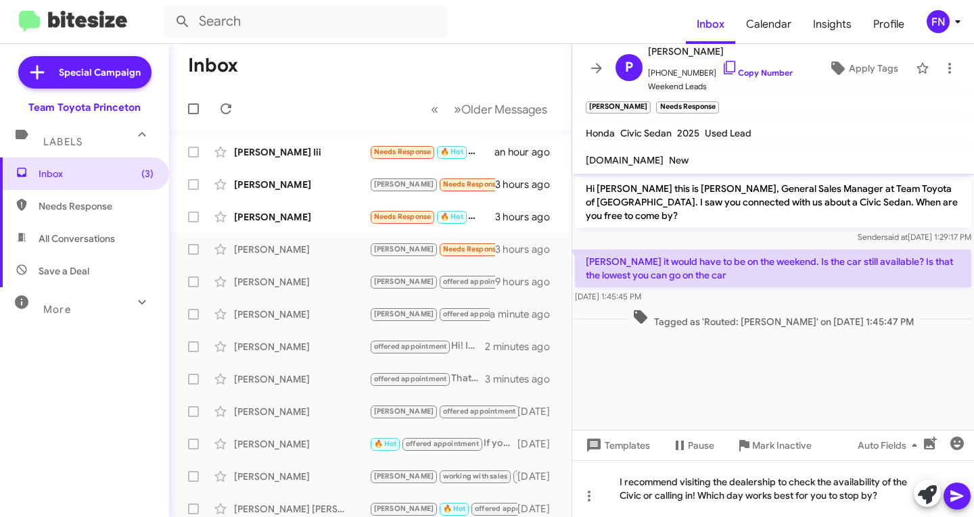
click at [955, 494] on icon at bounding box center [956, 496] width 13 height 11
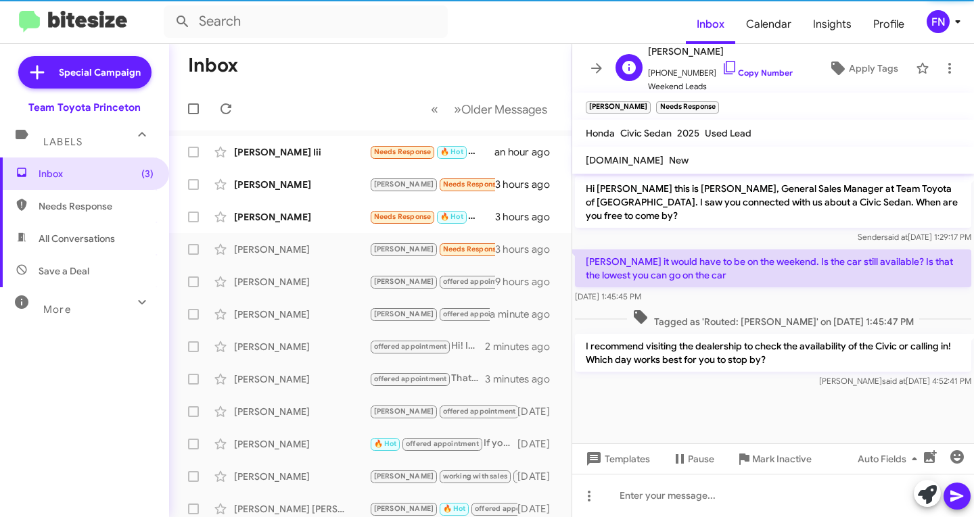
click at [866, 89] on div "P Paul Blake +18624856895 Copy Number Weekend Leads Apply Tags" at bounding box center [759, 68] width 299 height 50
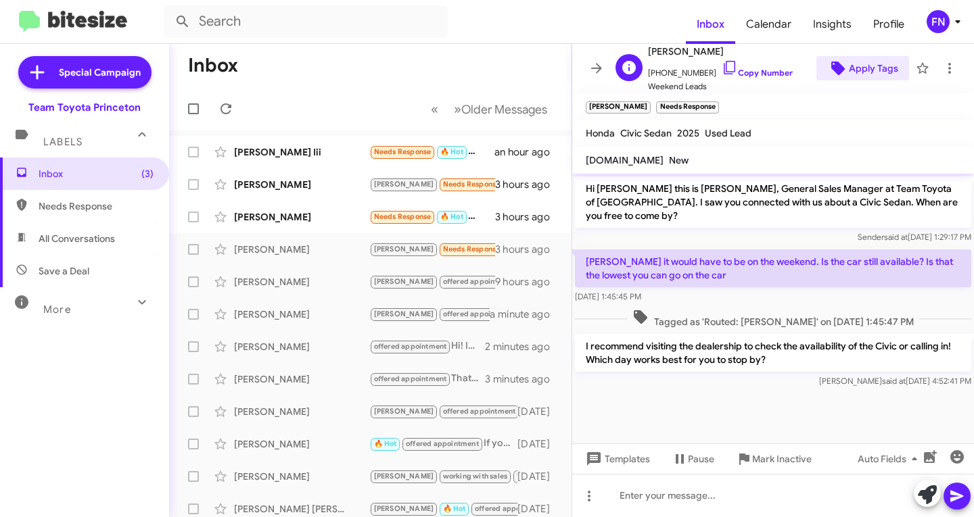
click at [873, 77] on span "Apply Tags" at bounding box center [873, 68] width 49 height 24
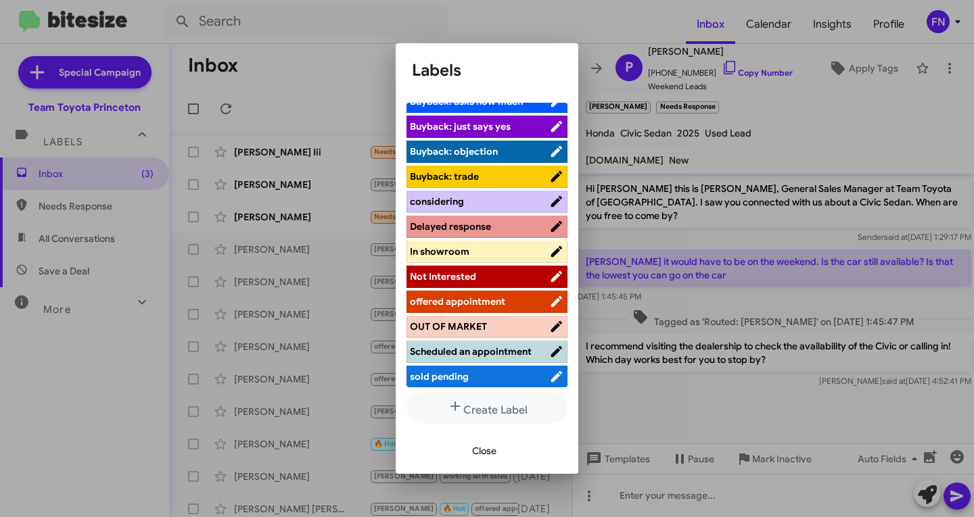
scroll to position [177, 0]
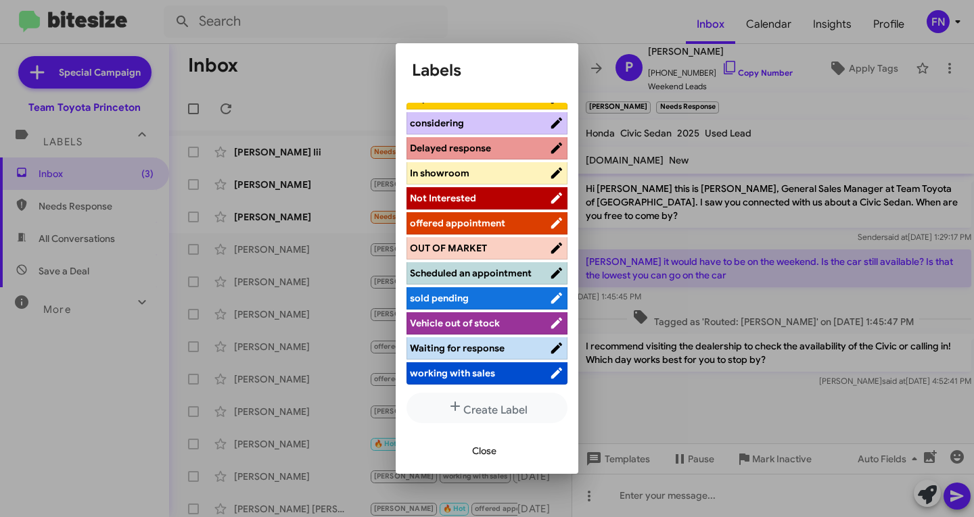
click at [501, 212] on li "offered appointment" at bounding box center [486, 223] width 161 height 22
click at [502, 216] on span "offered appointment" at bounding box center [479, 223] width 139 height 14
click at [481, 455] on span "Close" at bounding box center [484, 451] width 24 height 24
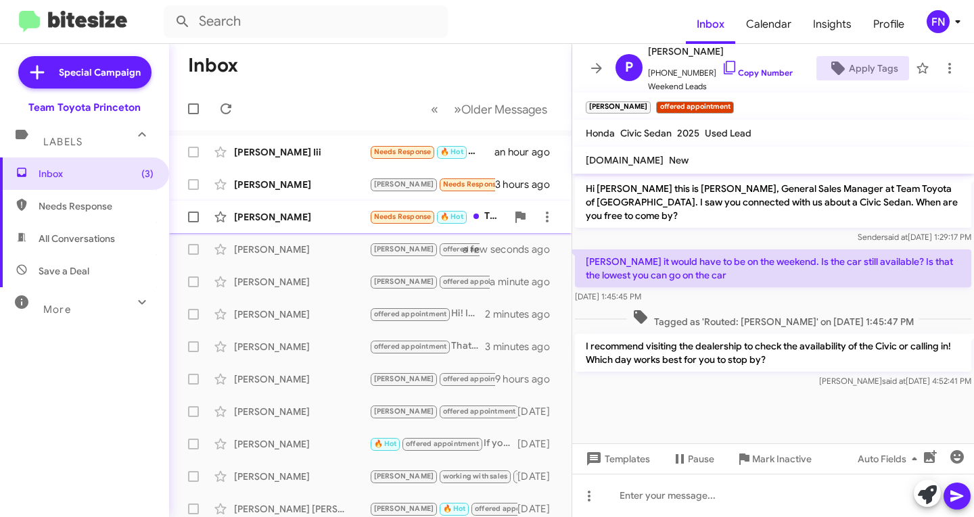
click at [296, 227] on div "Percy Carter Needs Response 🔥 Hot This is Laura, and we picked up the Sienna on…" at bounding box center [370, 217] width 381 height 27
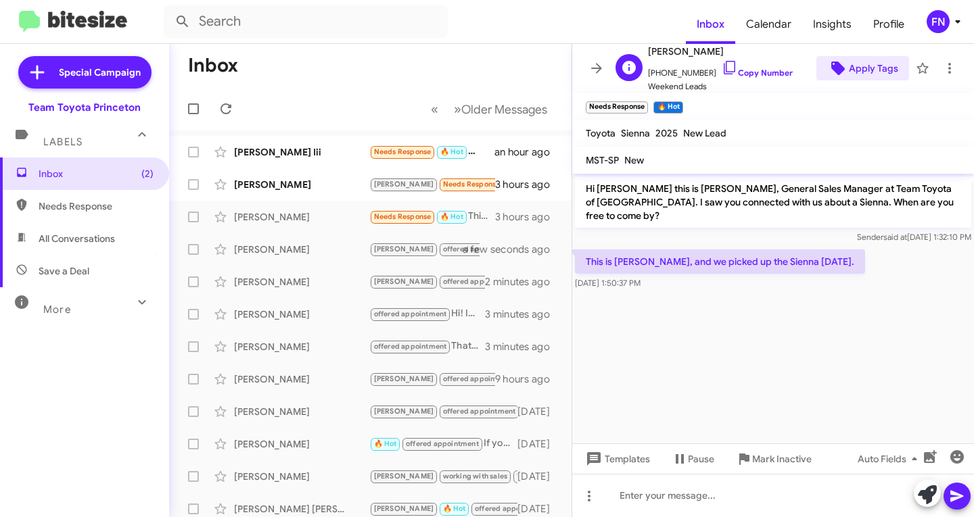
click at [854, 60] on span "Apply Tags" at bounding box center [873, 68] width 49 height 24
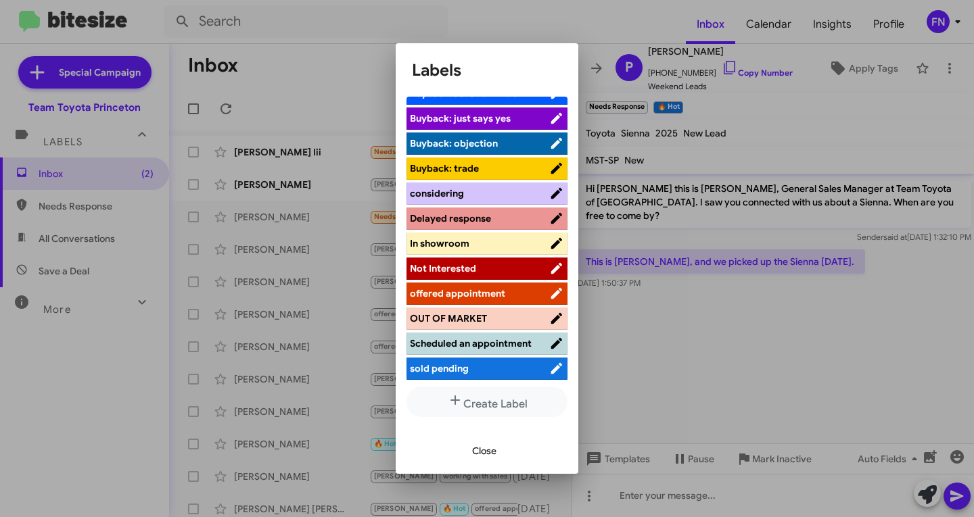
scroll to position [177, 0]
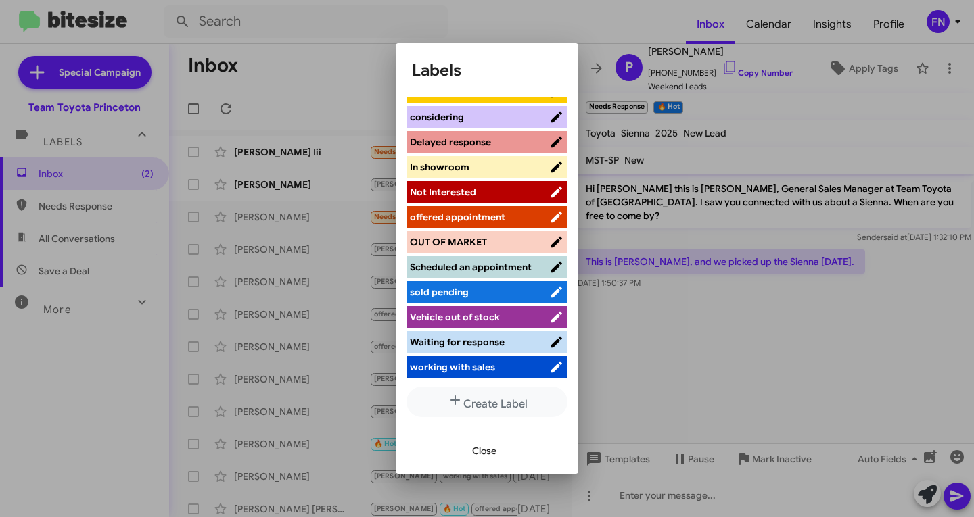
click at [429, 362] on span "working with sales" at bounding box center [452, 367] width 85 height 12
click at [489, 454] on span "Close" at bounding box center [484, 451] width 24 height 24
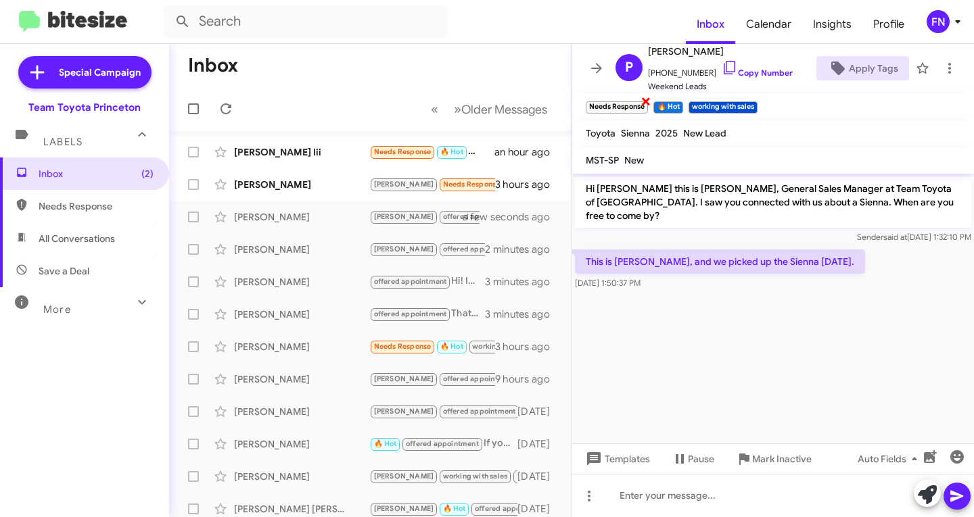
click at [649, 104] on span "×" at bounding box center [645, 101] width 11 height 16
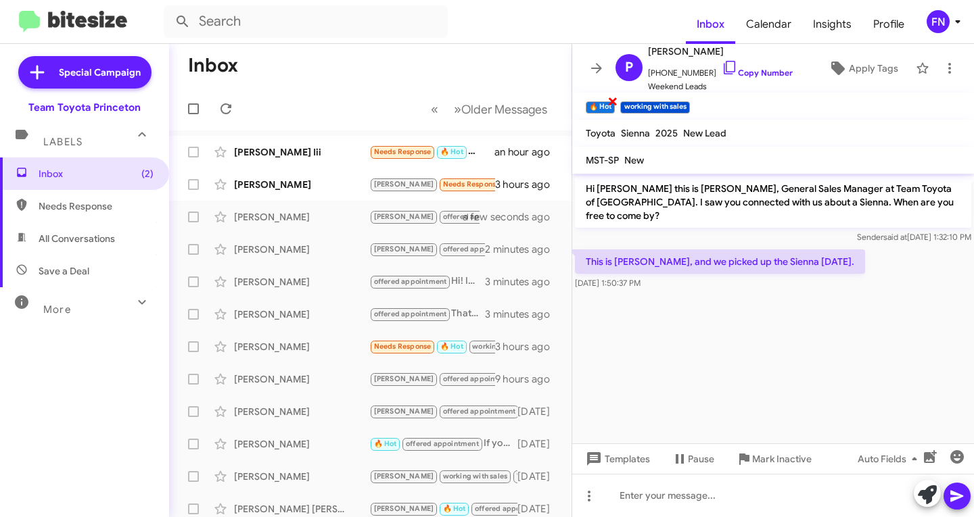
click at [611, 103] on span "×" at bounding box center [612, 101] width 11 height 16
click at [943, 64] on icon at bounding box center [949, 68] width 16 height 16
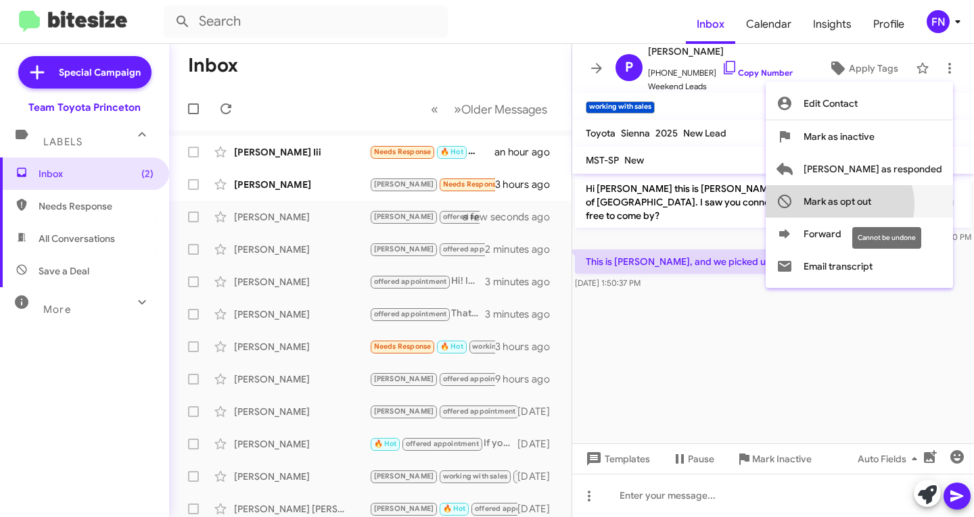
click at [871, 205] on span "Mark as opt out" at bounding box center [837, 201] width 68 height 32
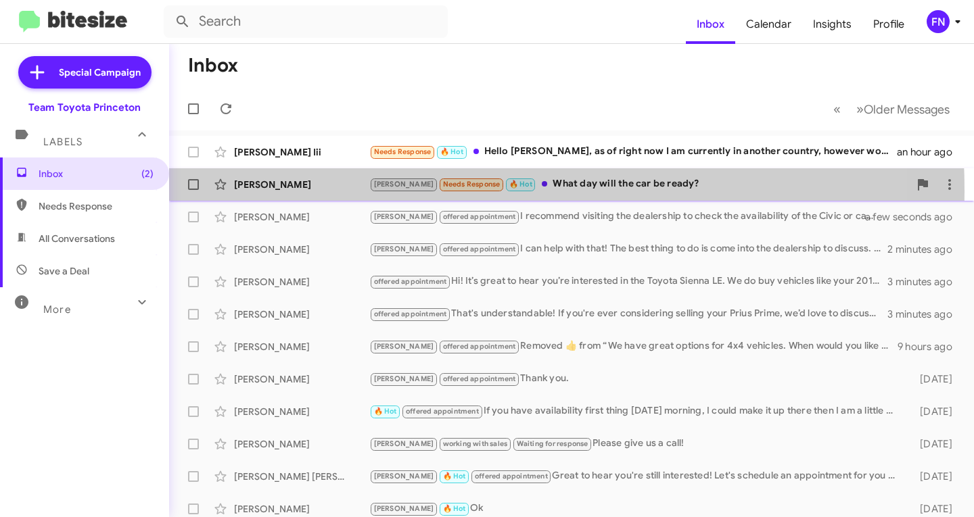
click at [334, 191] on div "Ethian Murphy Lee Needs Response 🔥 Hot What day will the car be ready? 3 hours …" at bounding box center [571, 184] width 783 height 27
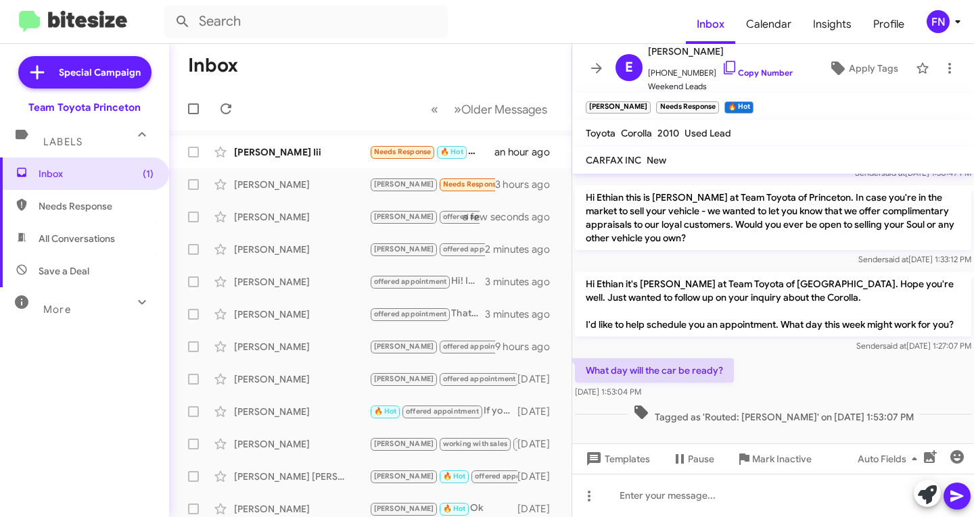
scroll to position [105, 0]
click at [929, 493] on icon at bounding box center [927, 495] width 19 height 19
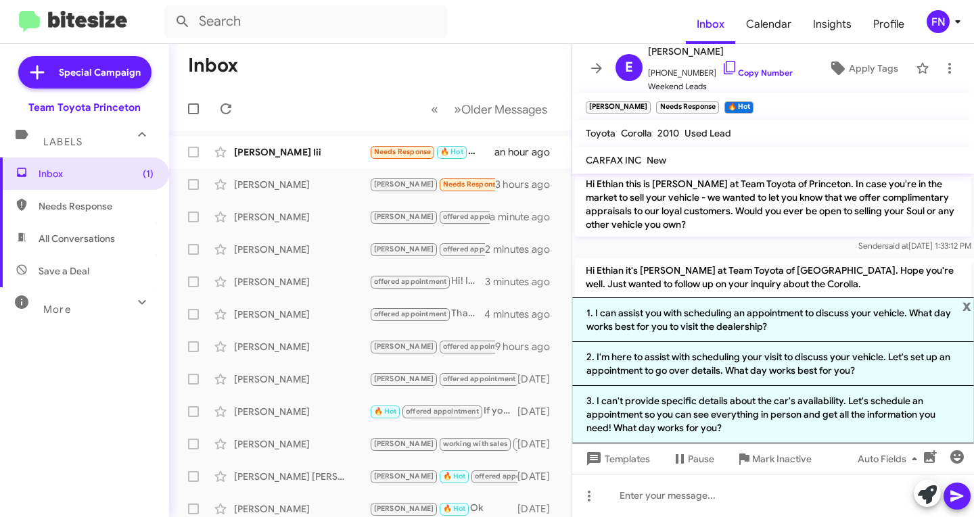
click at [673, 409] on li "3. I can't provide specific details about the car's availability. Let's schedul…" at bounding box center [773, 414] width 402 height 57
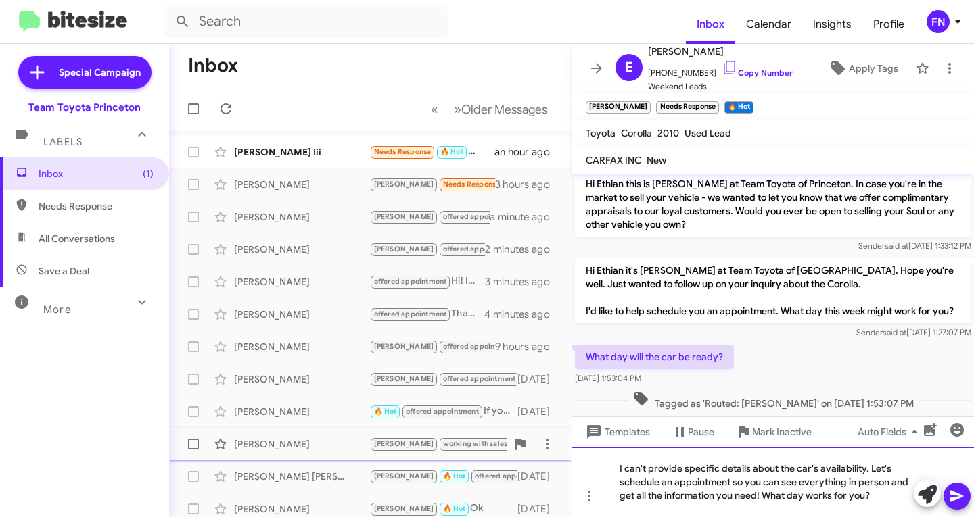
drag, startPoint x: 864, startPoint y: 468, endPoint x: 462, endPoint y: 450, distance: 402.1
click at [467, 456] on div "Inbox « Previous » Next Older Messages Thomas Smith Iii Needs Response 🔥 Hot He…" at bounding box center [571, 280] width 805 height 473
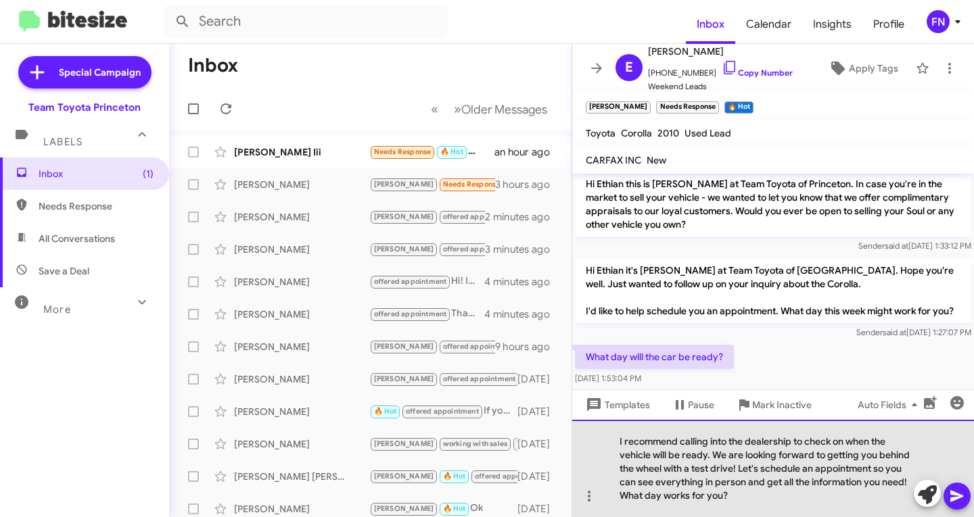
drag, startPoint x: 907, startPoint y: 481, endPoint x: 740, endPoint y: 472, distance: 168.0
click at [740, 472] on div "I recommend calling into the dealership to check on when the vehicle will be re…" at bounding box center [773, 468] width 402 height 97
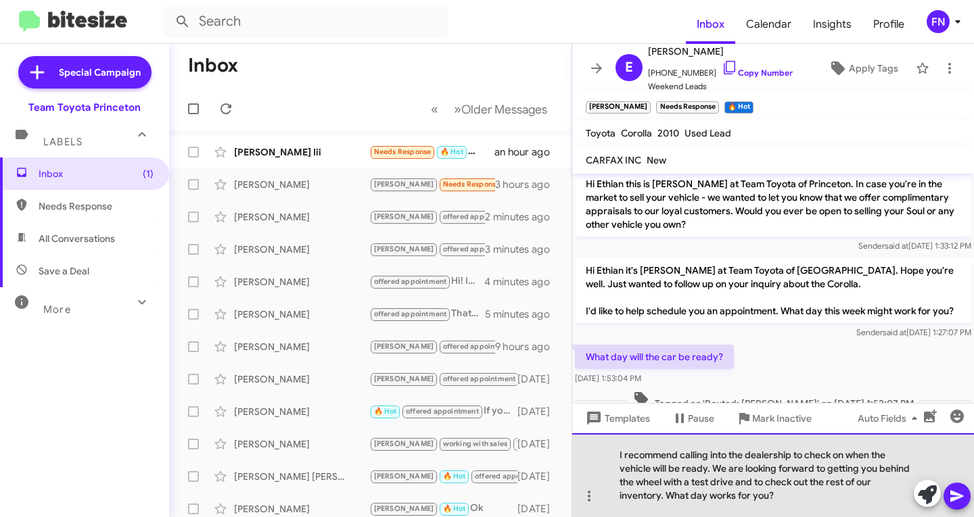
click at [849, 452] on div "I recommend calling into the dealership to check on when the vehicle will be re…" at bounding box center [773, 475] width 402 height 84
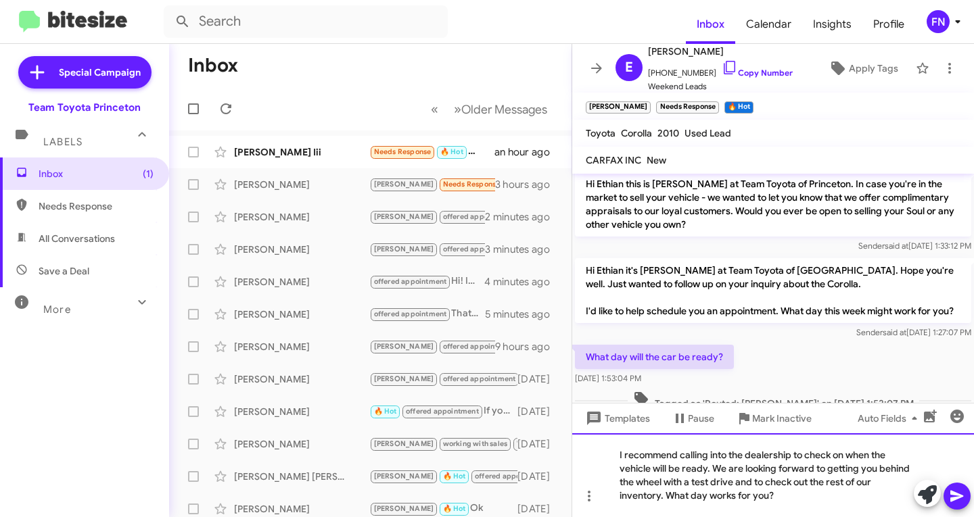
click at [840, 455] on div "I recommend calling into the dealership to check on when the vehicle will be re…" at bounding box center [773, 475] width 402 height 84
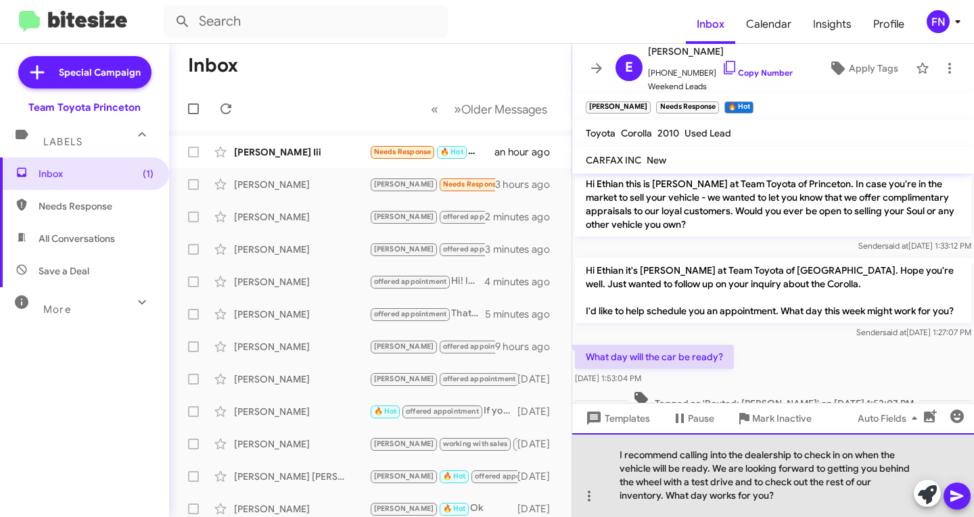
click at [775, 502] on div "I recommend calling into the dealership to check in on when the vehicle will be…" at bounding box center [773, 475] width 402 height 84
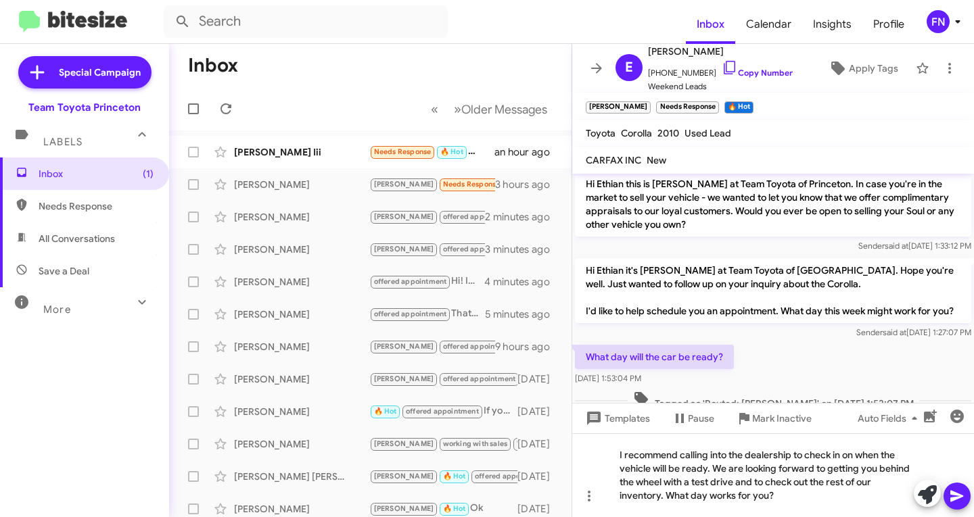
click at [951, 493] on icon at bounding box center [957, 496] width 16 height 16
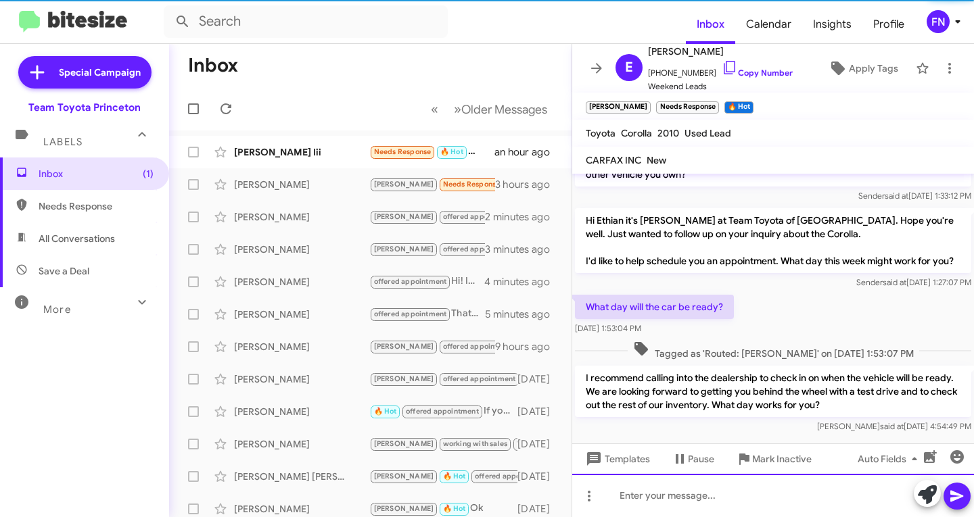
scroll to position [181, 0]
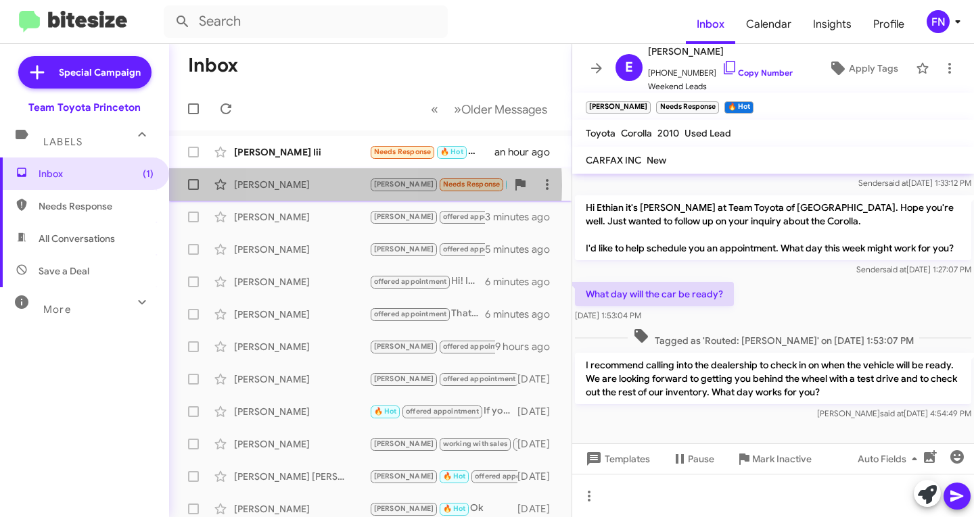
click at [318, 185] on div "Ethian Murphy" at bounding box center [301, 185] width 135 height 14
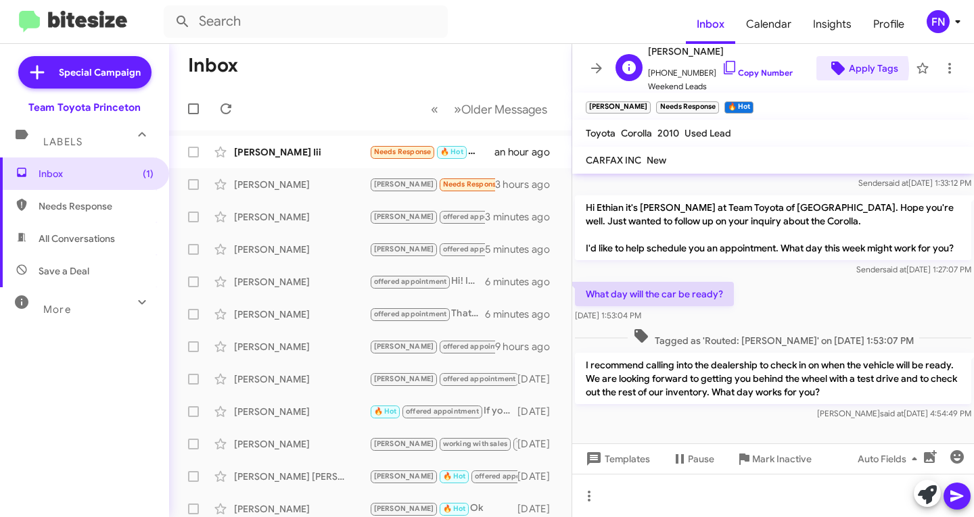
click at [838, 69] on span "Apply Tags" at bounding box center [862, 68] width 71 height 24
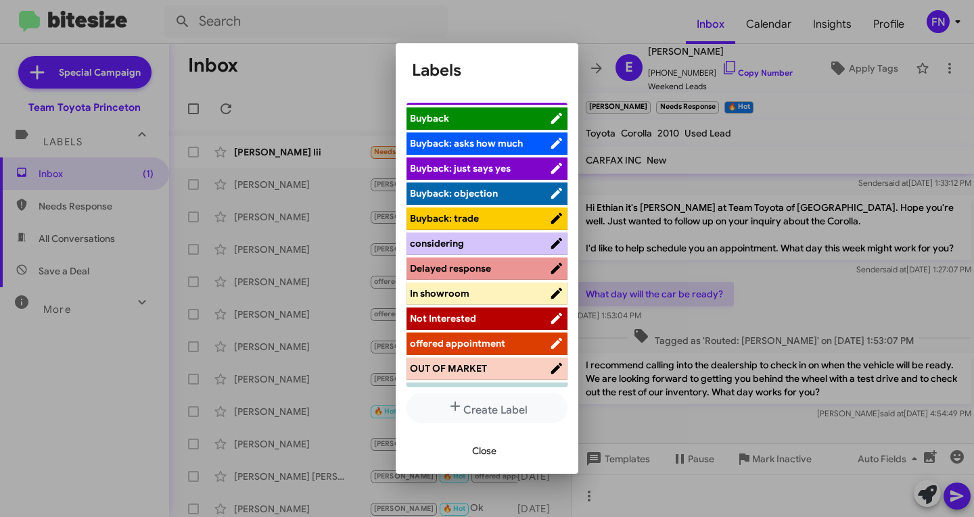
scroll to position [68, 0]
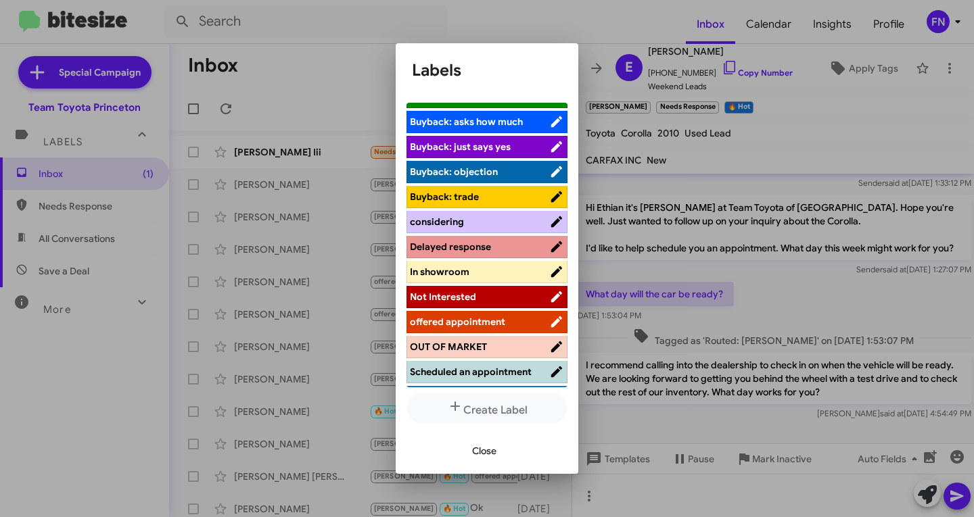
click at [496, 325] on span "offered appointment" at bounding box center [457, 322] width 95 height 12
click at [467, 447] on button "Close" at bounding box center [484, 451] width 46 height 24
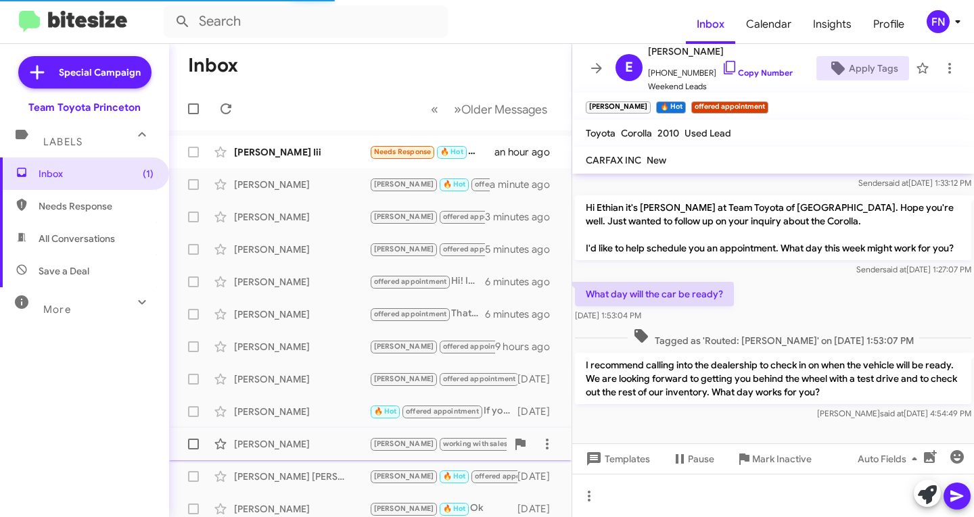
click at [691, 103] on small "offered appointment" at bounding box center [729, 107] width 77 height 12
click at [678, 99] on span "×" at bounding box center [683, 101] width 11 height 16
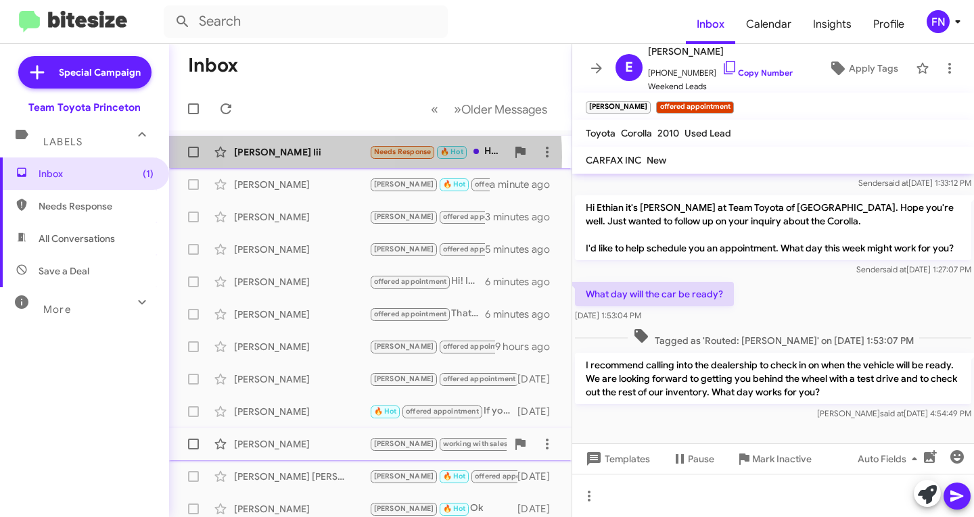
click at [306, 157] on div "Thomas Smith Iii" at bounding box center [301, 152] width 135 height 14
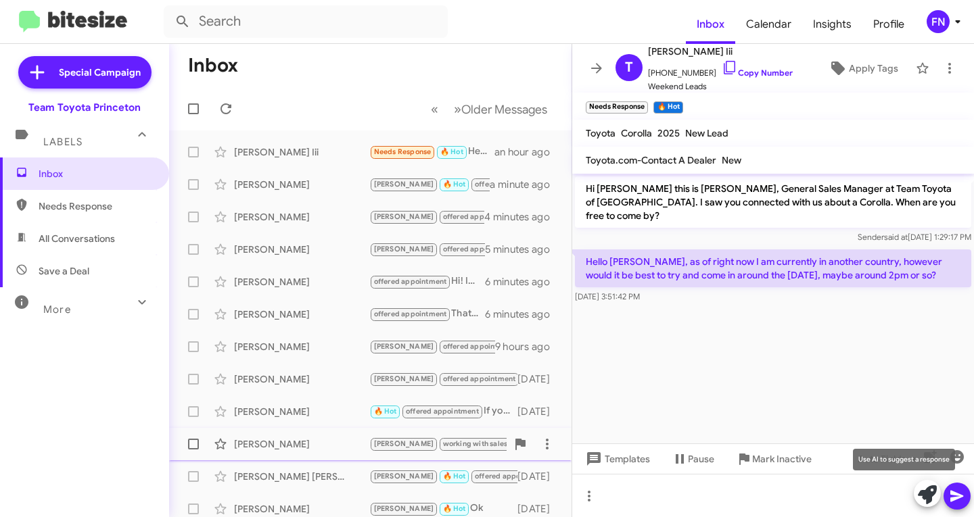
click at [919, 502] on icon at bounding box center [927, 495] width 19 height 19
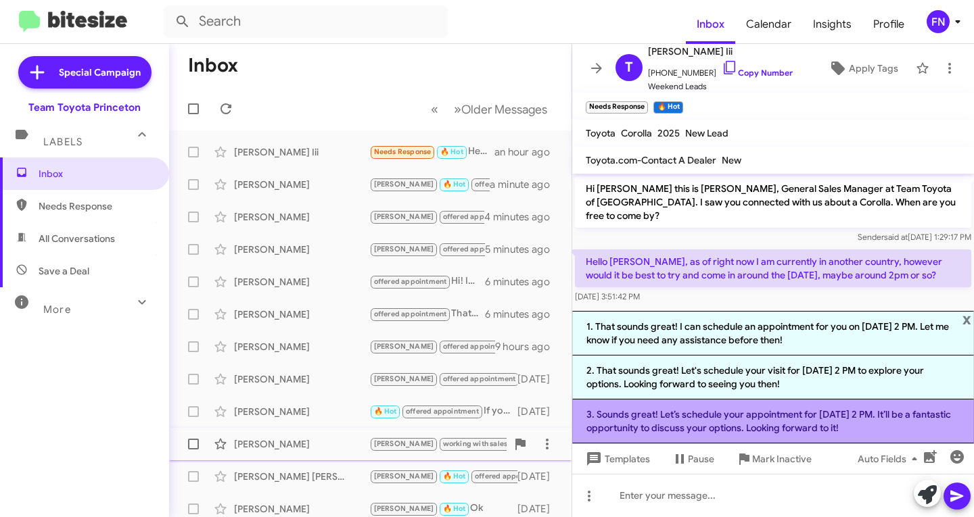
click at [685, 430] on li "3. Sounds great! Let’s schedule your appointment for August 31st at 2 PM. It’ll…" at bounding box center [773, 422] width 402 height 44
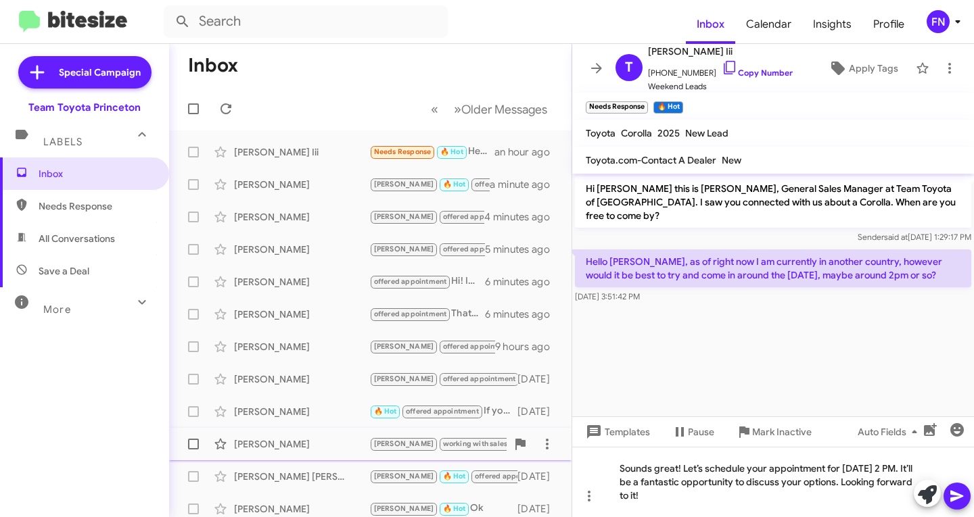
click at [957, 492] on icon at bounding box center [957, 496] width 16 height 16
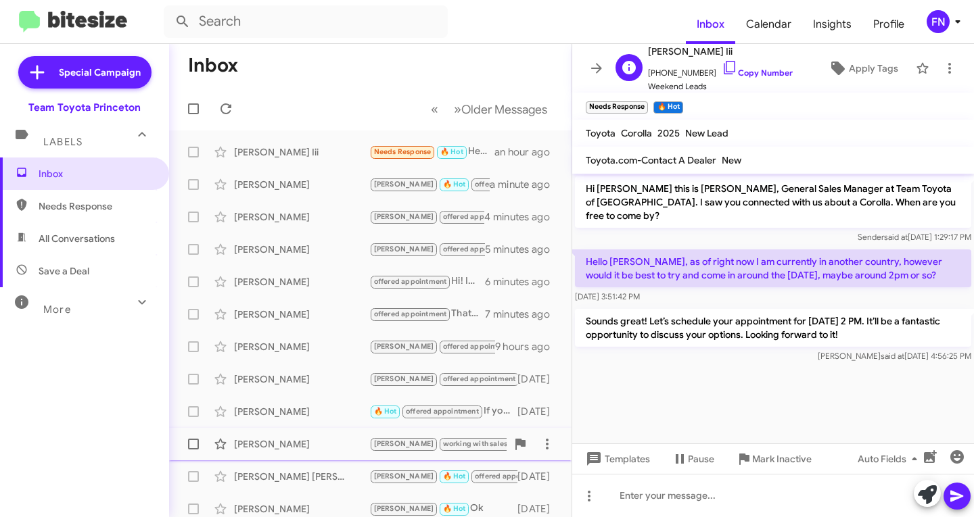
click at [772, 78] on span "+16092487431 Copy Number" at bounding box center [720, 70] width 145 height 20
click at [764, 72] on link "Copy Number" at bounding box center [757, 73] width 71 height 10
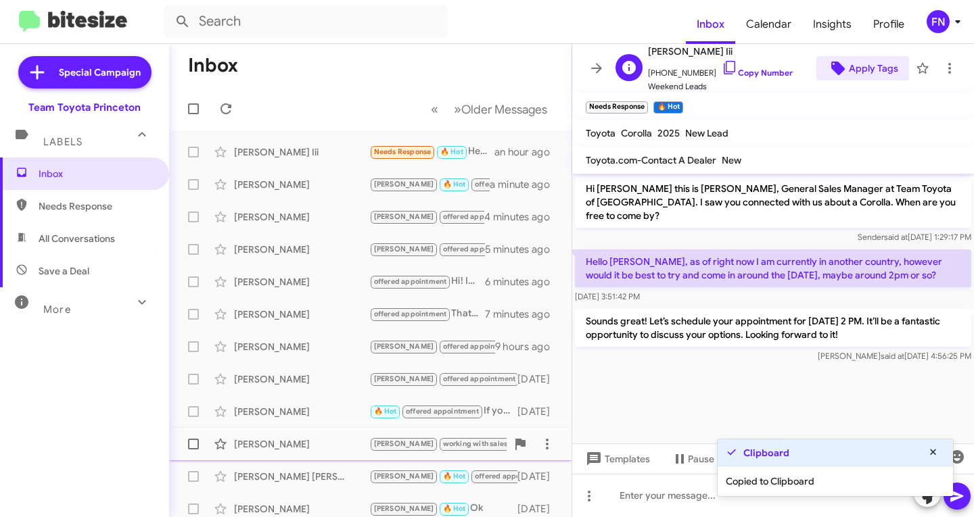
click at [857, 76] on span "Apply Tags" at bounding box center [873, 68] width 49 height 24
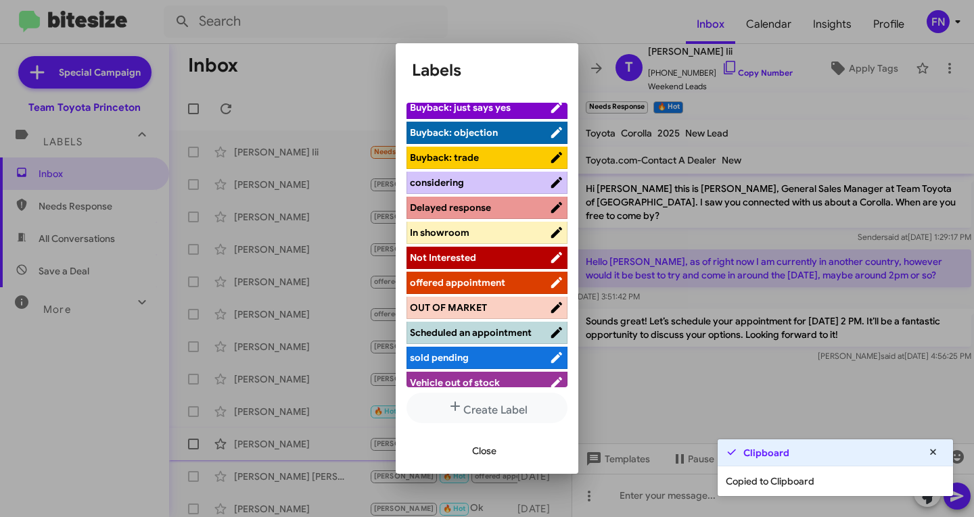
scroll to position [177, 0]
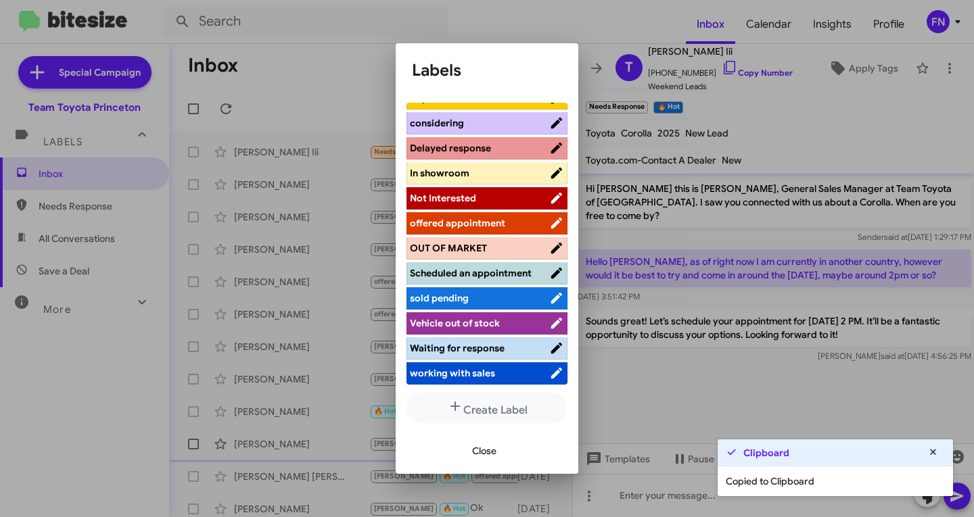
click at [467, 217] on span "offered appointment" at bounding box center [457, 223] width 95 height 12
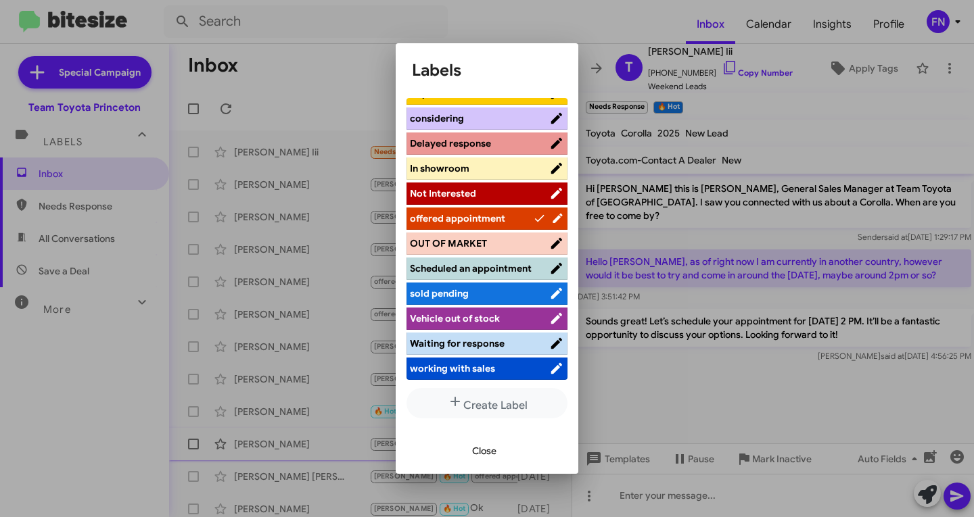
scroll to position [6, 0]
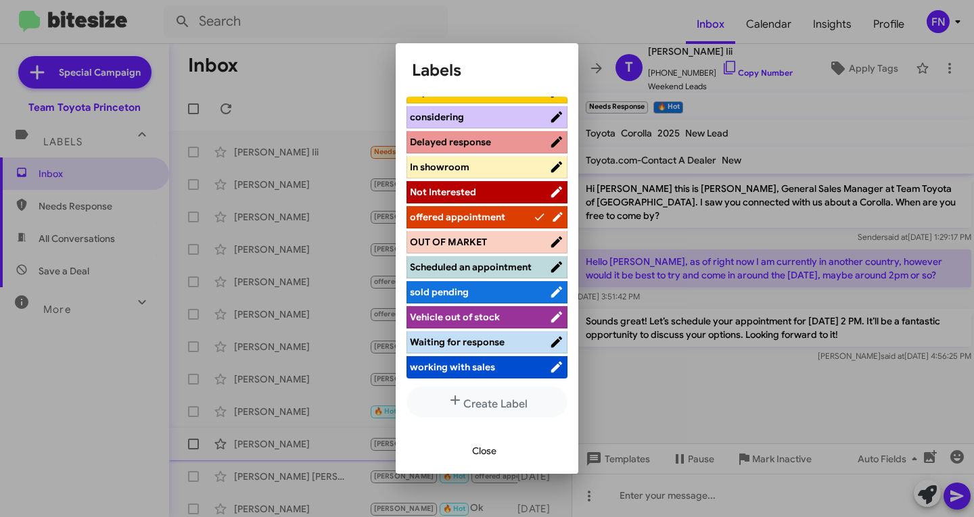
click at [473, 436] on div "Close" at bounding box center [487, 451] width 150 height 46
click at [473, 448] on span "Close" at bounding box center [484, 451] width 24 height 24
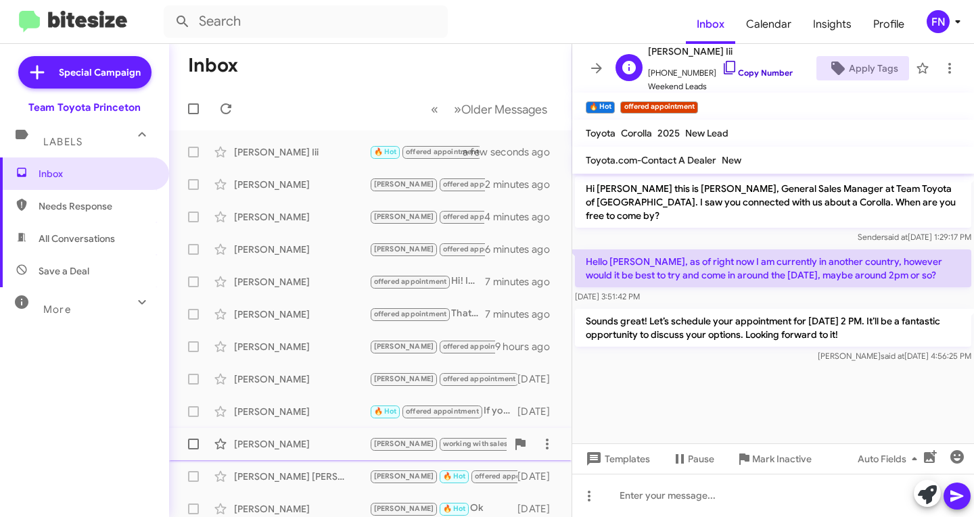
click at [761, 72] on link "Copy Number" at bounding box center [757, 73] width 71 height 10
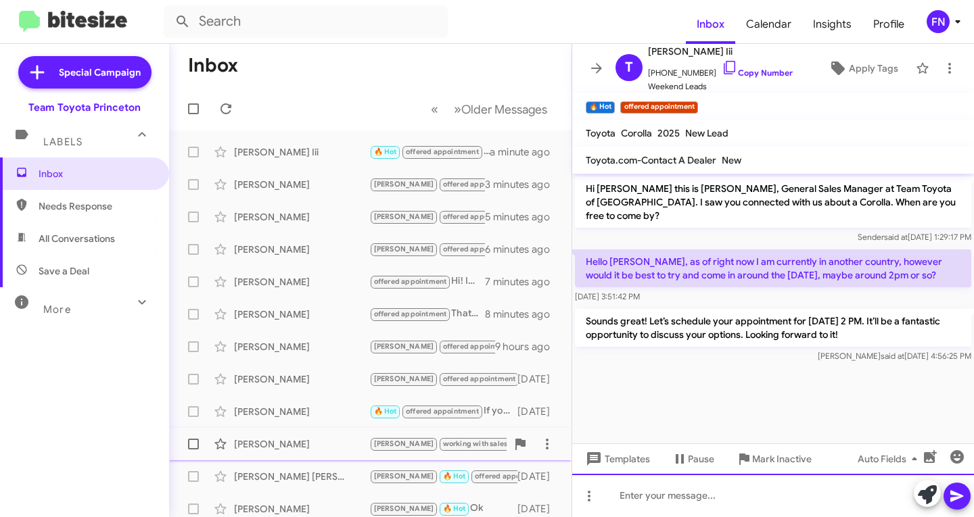
click at [899, 503] on div at bounding box center [773, 495] width 402 height 43
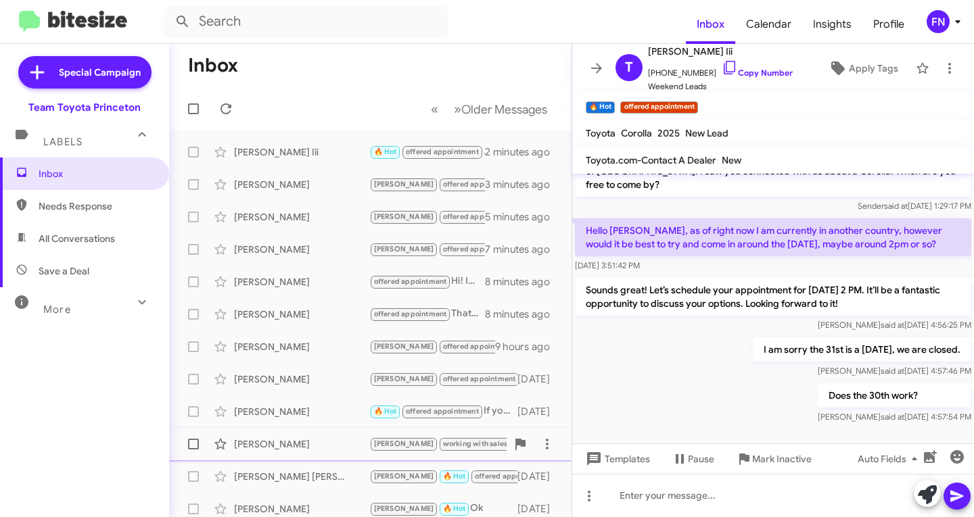
click at [44, 246] on span "All Conversations" at bounding box center [84, 238] width 169 height 32
type input "in:all-conversations"
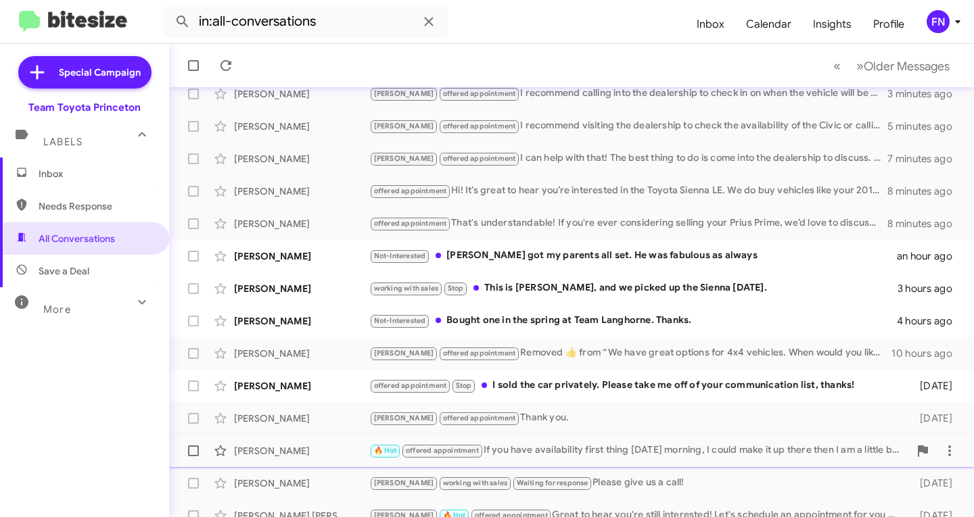
scroll to position [203, 0]
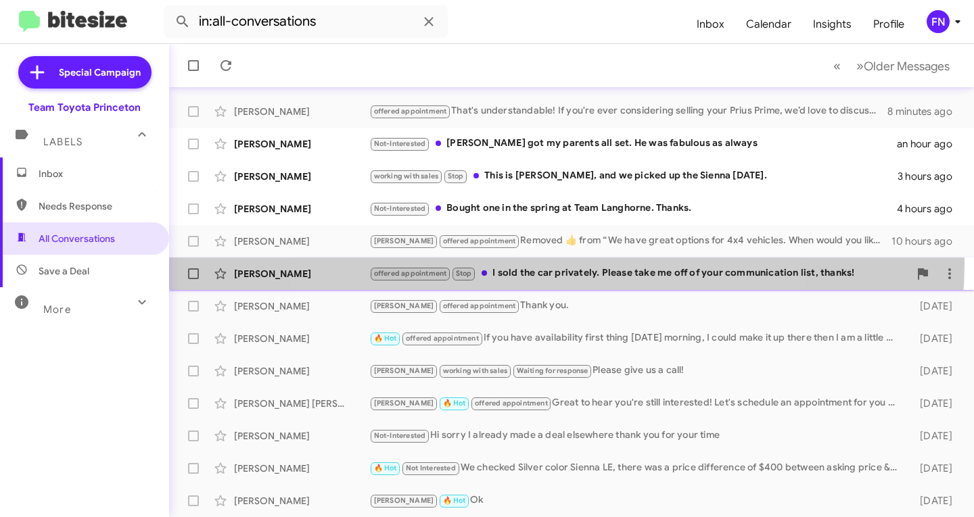
click at [541, 263] on div "Jane Nelson offered appointment Stop I sold the car privately. Please take me o…" at bounding box center [571, 273] width 783 height 27
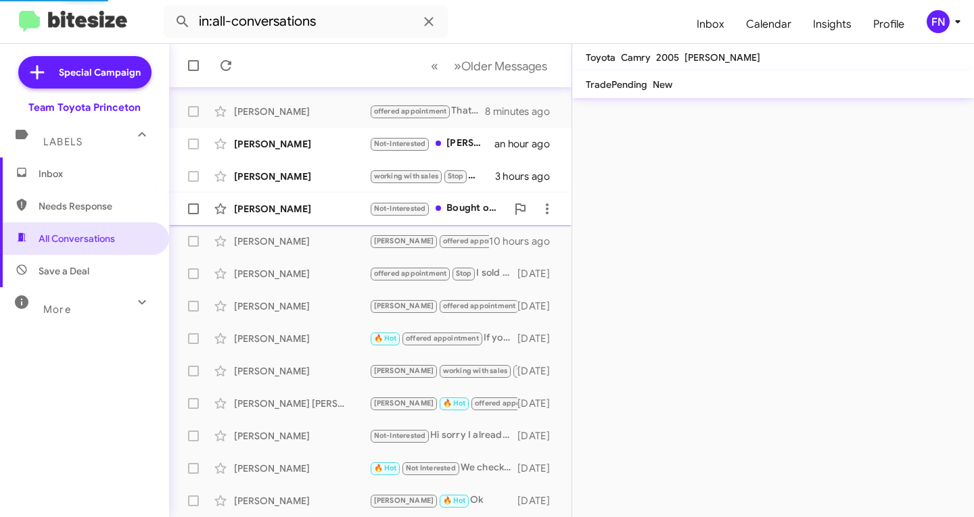
click at [448, 202] on div "Not-Interested Bought one in the spring at Team Langhorne. Thanks." at bounding box center [437, 209] width 137 height 16
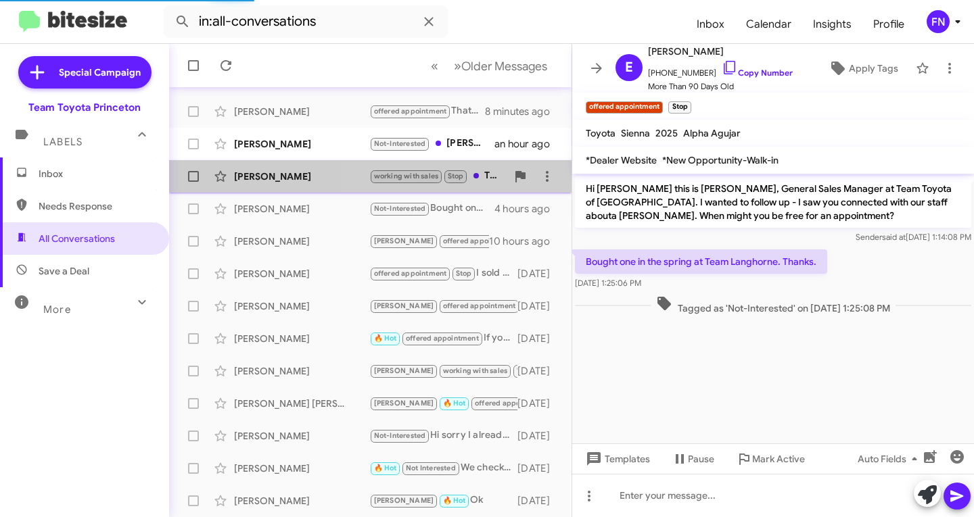
click at [482, 164] on div "Percy Carter working with sales Stop This is Laura, and we picked up the Sienna…" at bounding box center [370, 176] width 381 height 27
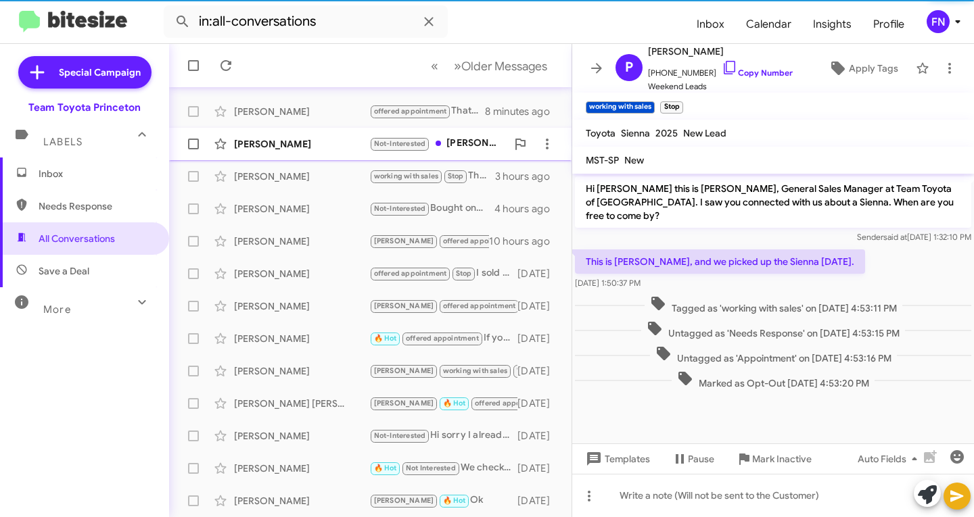
click at [484, 137] on div "Not-Interested Rob got my parents all set. He was fabulous as always" at bounding box center [437, 144] width 137 height 16
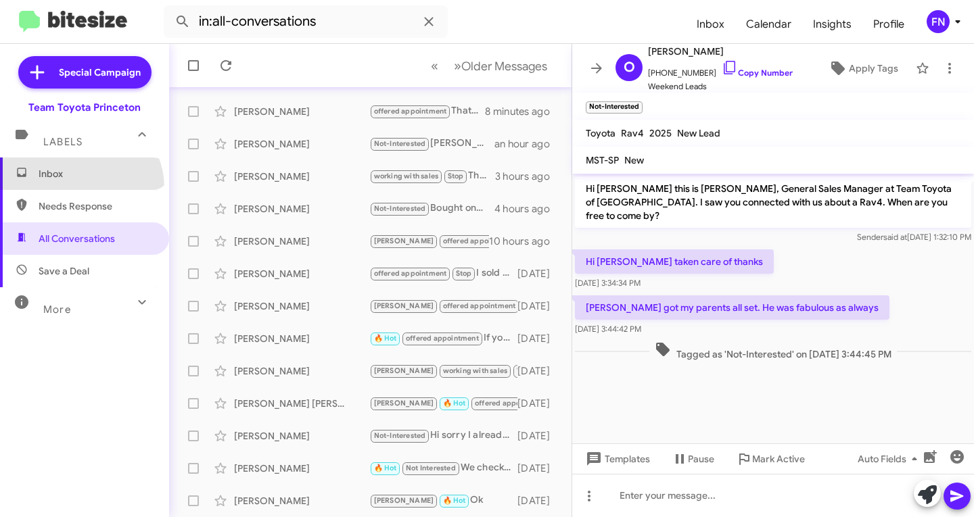
click at [78, 187] on span "Inbox" at bounding box center [84, 174] width 169 height 32
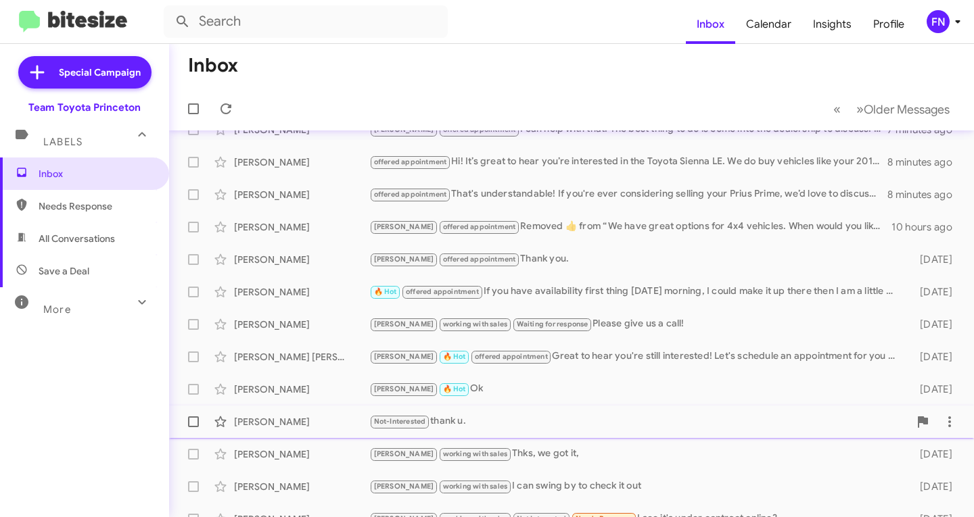
scroll to position [268, 0]
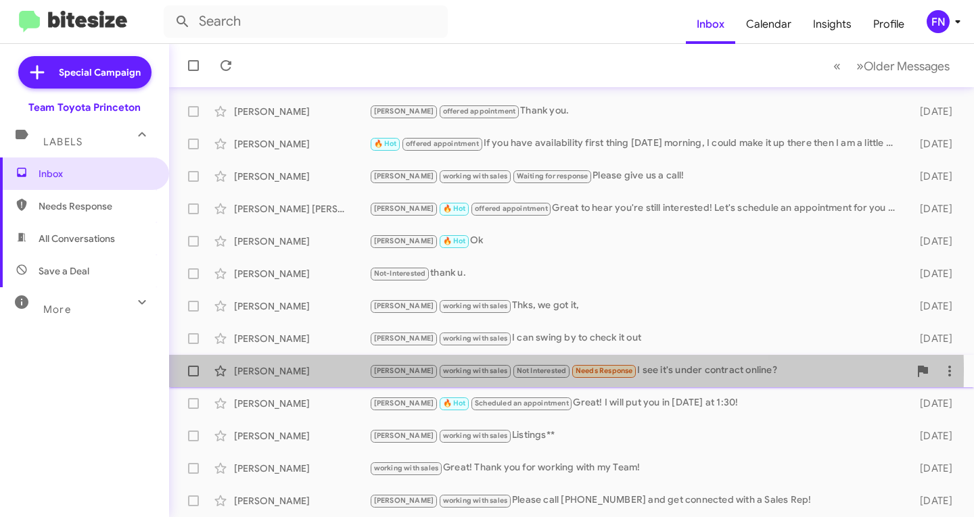
click at [264, 371] on div "Jordan Schmidt" at bounding box center [301, 371] width 135 height 14
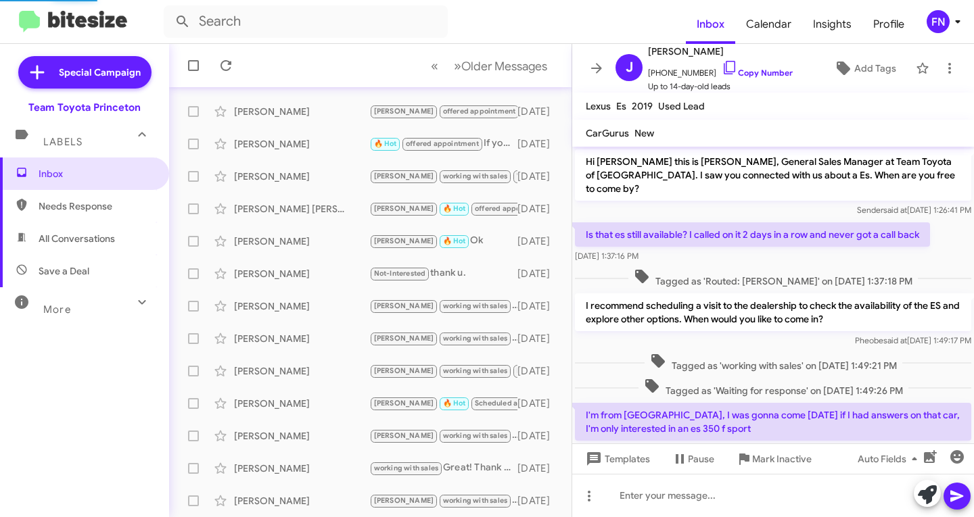
scroll to position [471, 0]
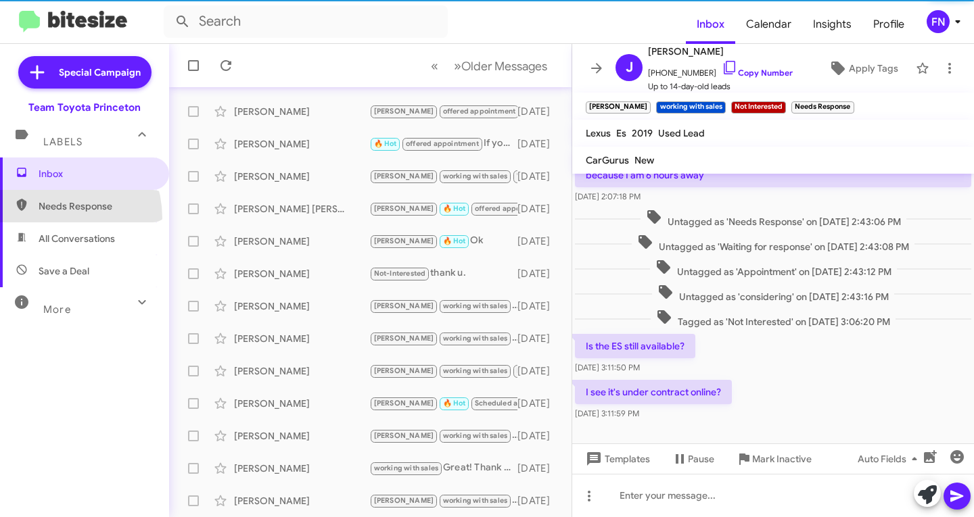
click at [45, 218] on span "Needs Response" at bounding box center [84, 206] width 169 height 32
type input "in:needs-response"
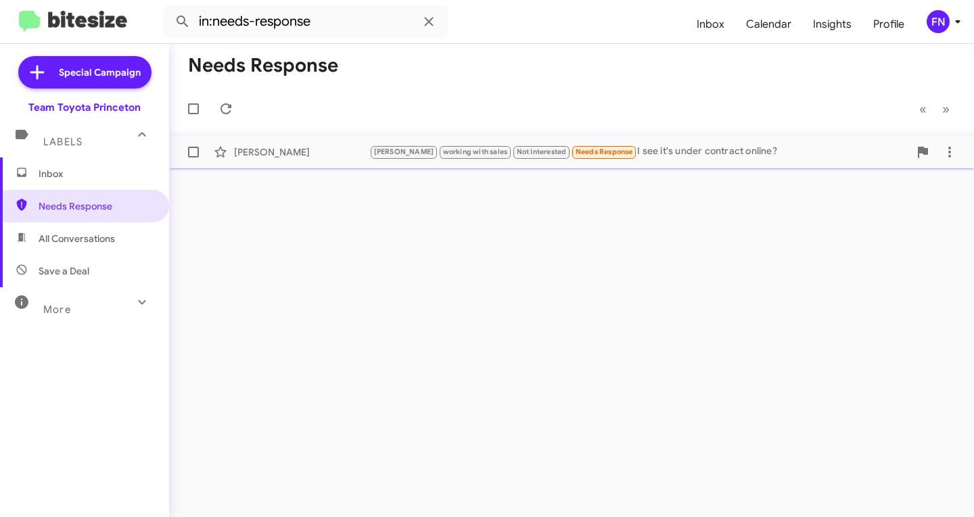
click at [270, 143] on div "Jordan Schmidt Lee working with sales Not Interested Needs Response I see it's …" at bounding box center [571, 152] width 783 height 27
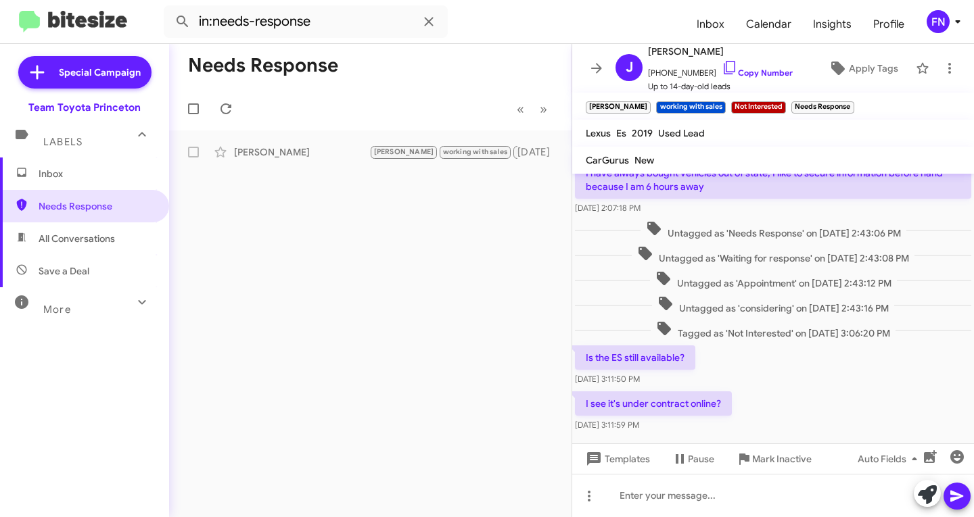
scroll to position [498, 0]
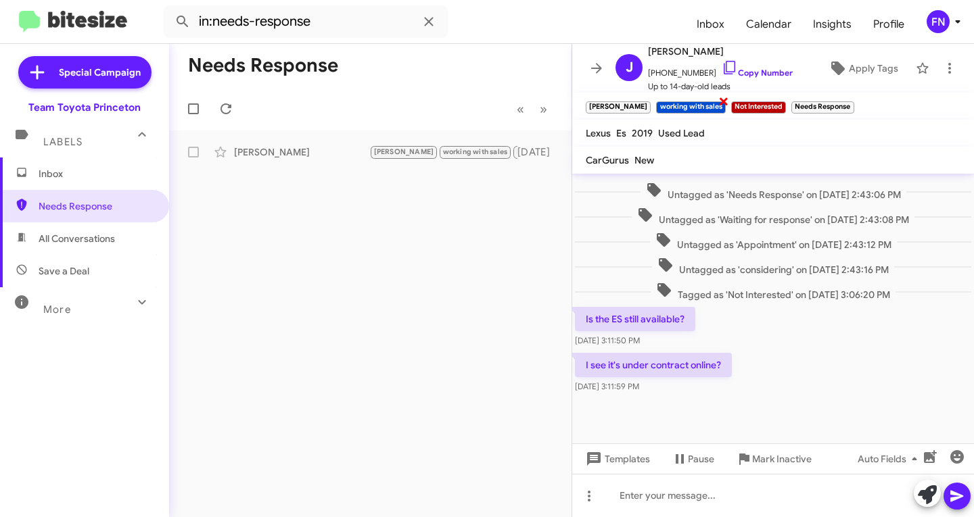
click at [718, 101] on span "×" at bounding box center [723, 101] width 11 height 16
click at [772, 103] on span "×" at bounding box center [777, 101] width 11 height 16
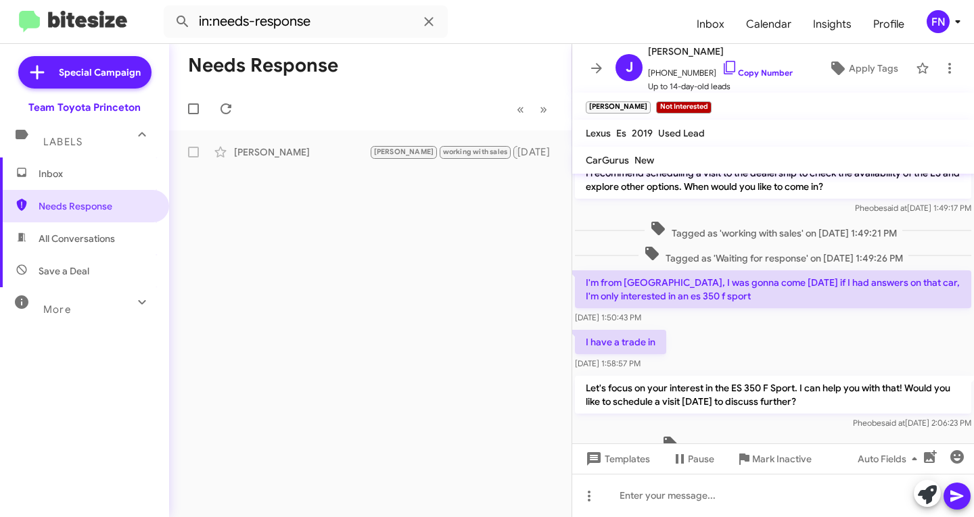
scroll to position [295, 0]
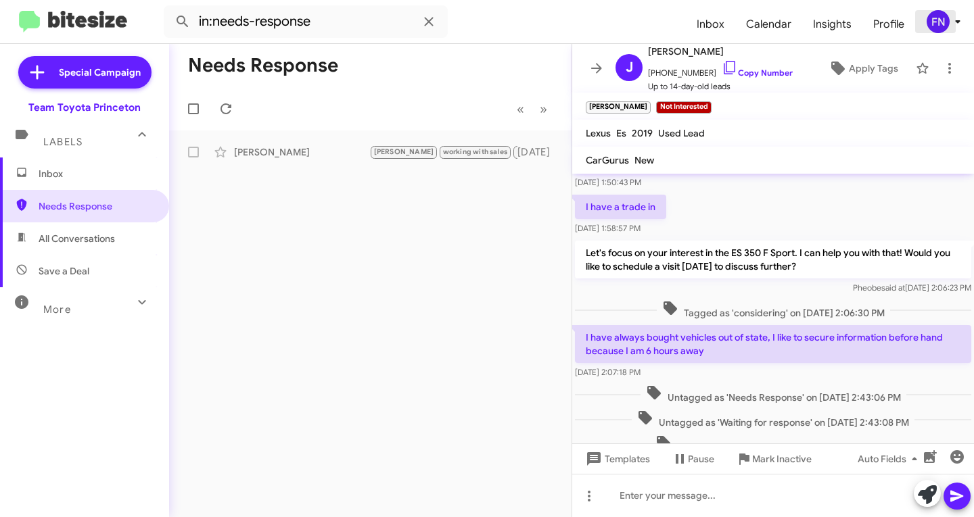
click at [945, 26] on div "FN" at bounding box center [937, 21] width 23 height 23
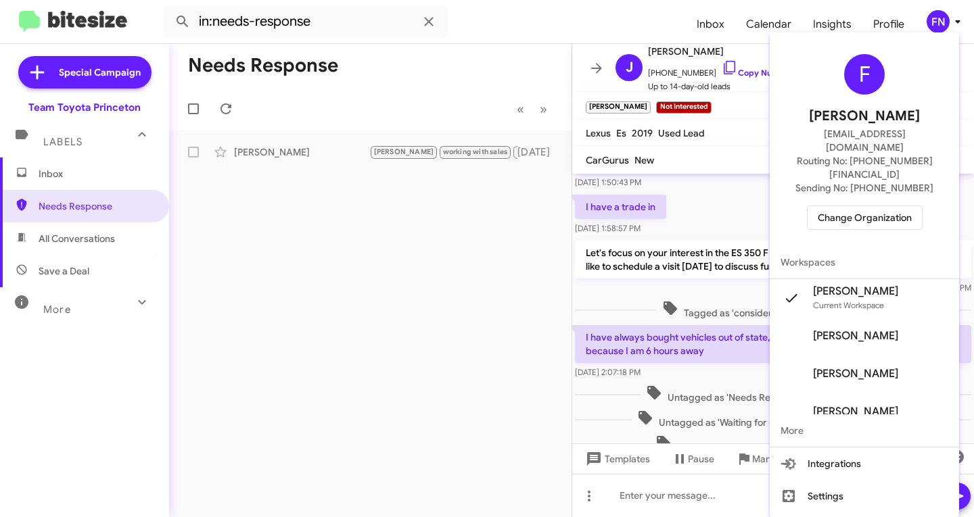
click at [901, 174] on div "F Felicia Nazario Fnazario@teamtoyota.net Routing No: +1 (609) 557-3422 Sending…" at bounding box center [864, 142] width 189 height 208
click at [901, 206] on span "Change Organization" at bounding box center [865, 217] width 94 height 23
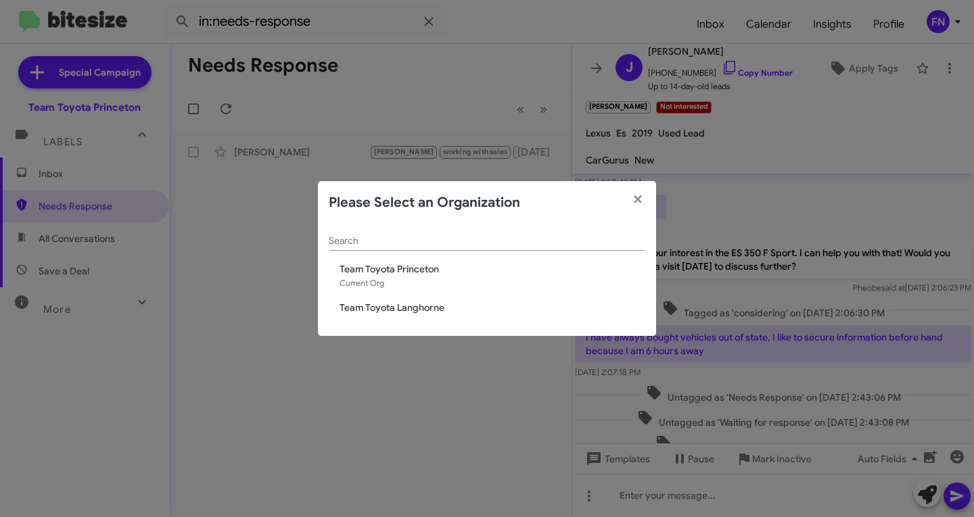
click at [449, 304] on span "Team Toyota Langhorne" at bounding box center [492, 308] width 306 height 14
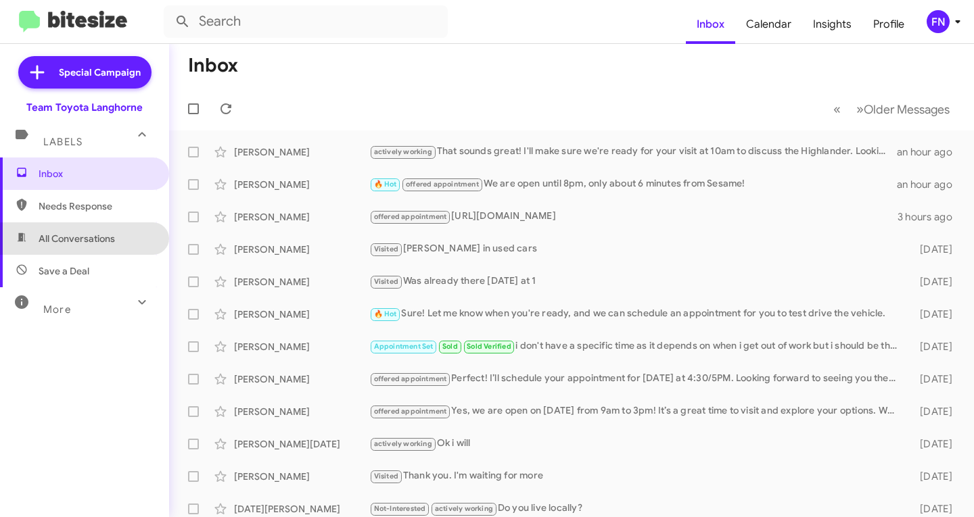
click at [116, 249] on span "All Conversations" at bounding box center [84, 238] width 169 height 32
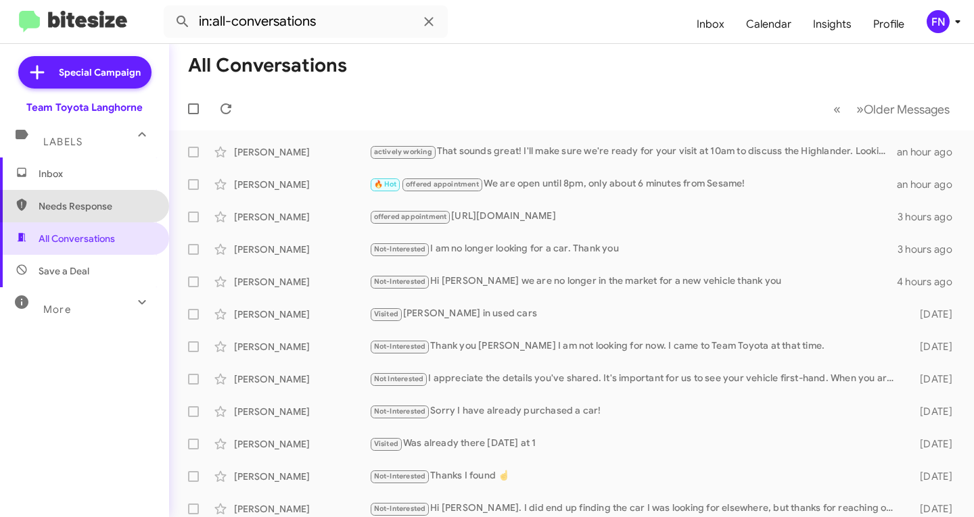
click at [121, 215] on span "Needs Response" at bounding box center [84, 206] width 169 height 32
type input "in:needs-response"
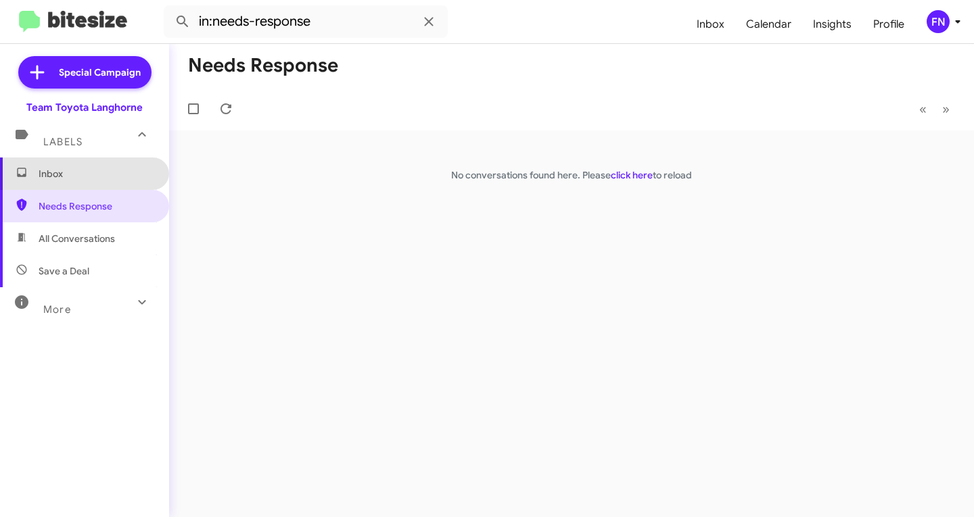
click at [112, 178] on span "Inbox" at bounding box center [96, 174] width 115 height 14
